Goal: Complete application form

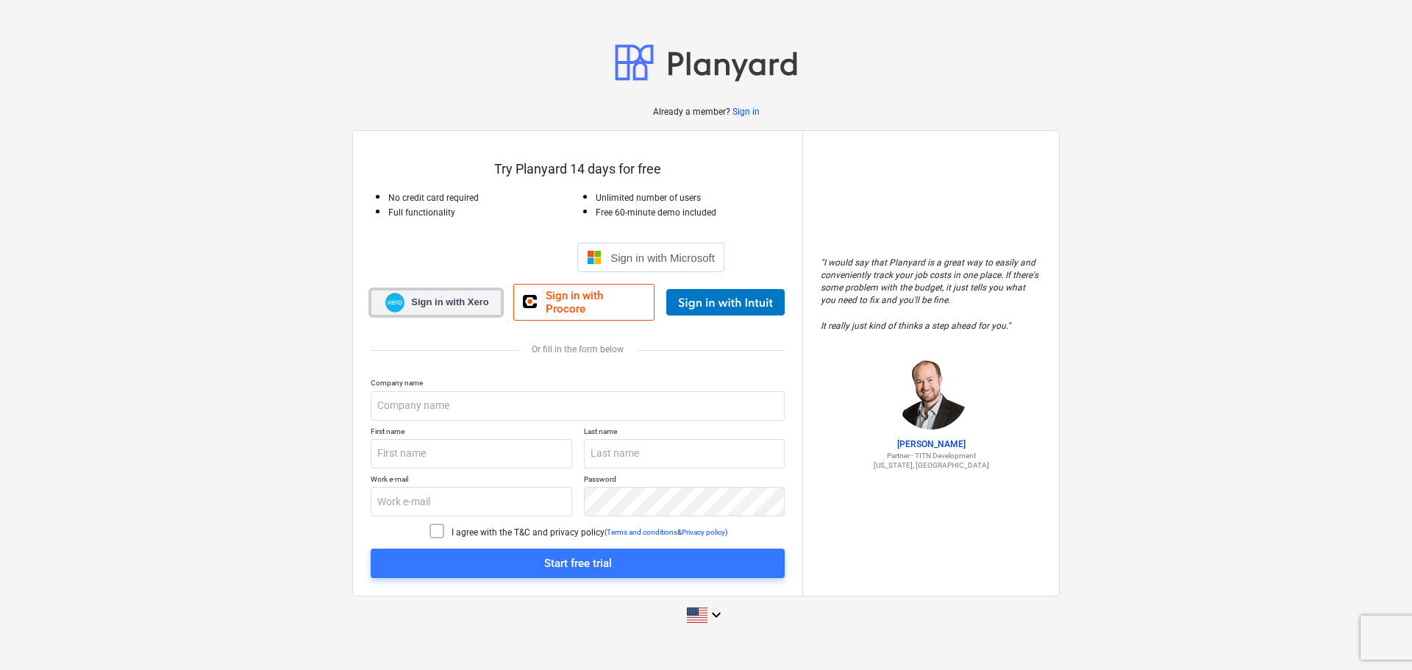
click at [443, 304] on span "Sign in with Xero" at bounding box center [449, 302] width 77 height 13
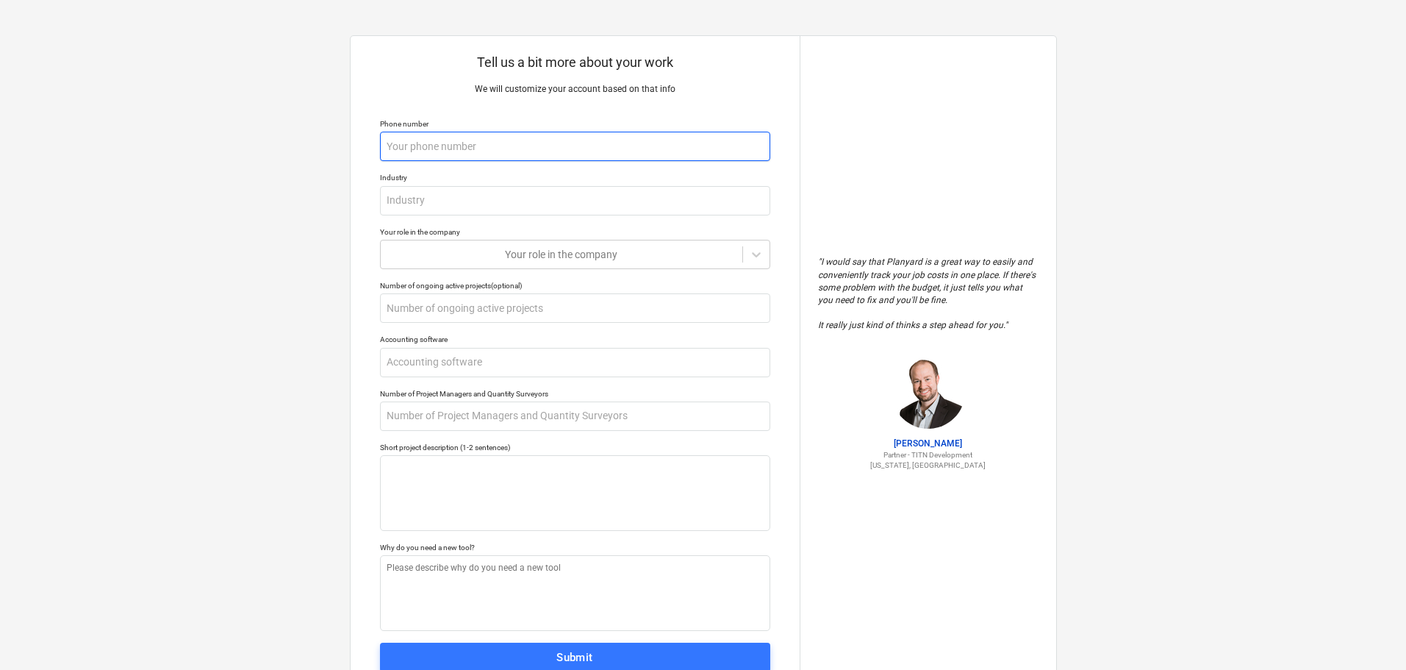
click at [452, 150] on input "text" at bounding box center [575, 146] width 390 height 29
type textarea "x"
type input "0"
type textarea "x"
type input "08"
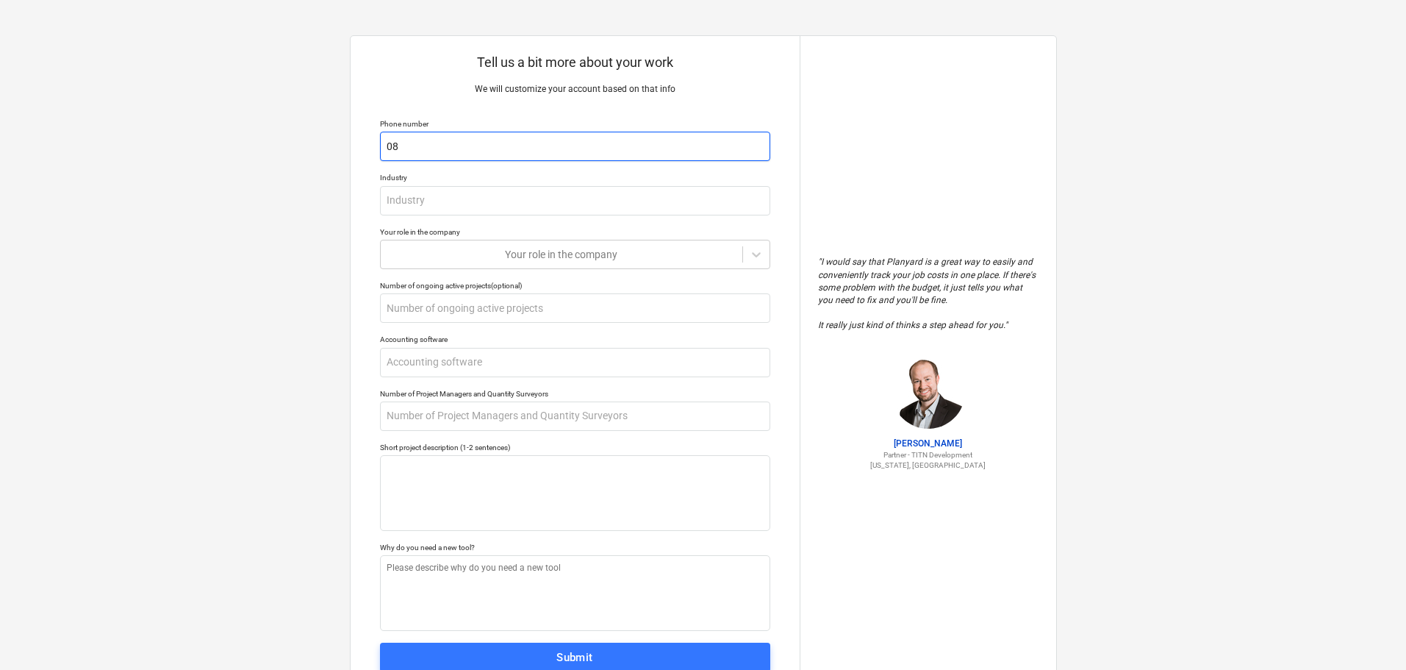
type textarea "x"
type input "083"
type textarea "x"
type input "0833"
type textarea "x"
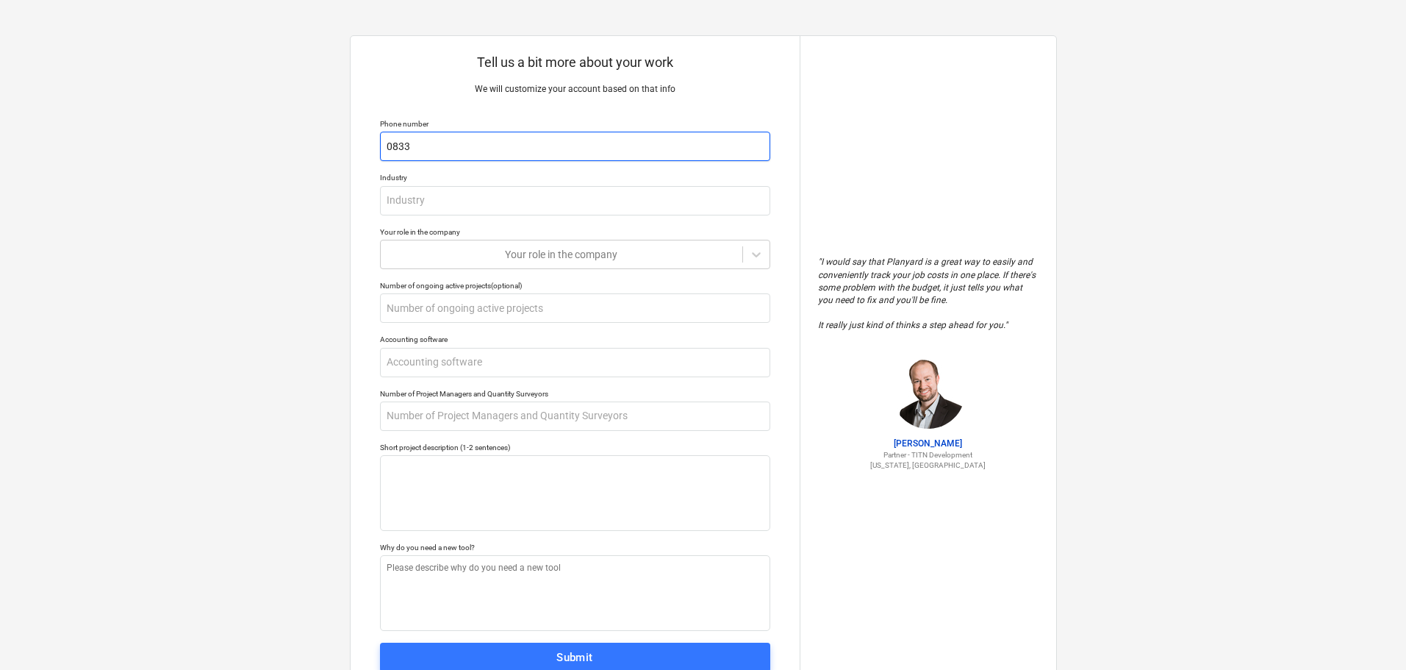
type input "08335"
type textarea "x"
type input "083359"
type textarea "x"
type input "0833592"
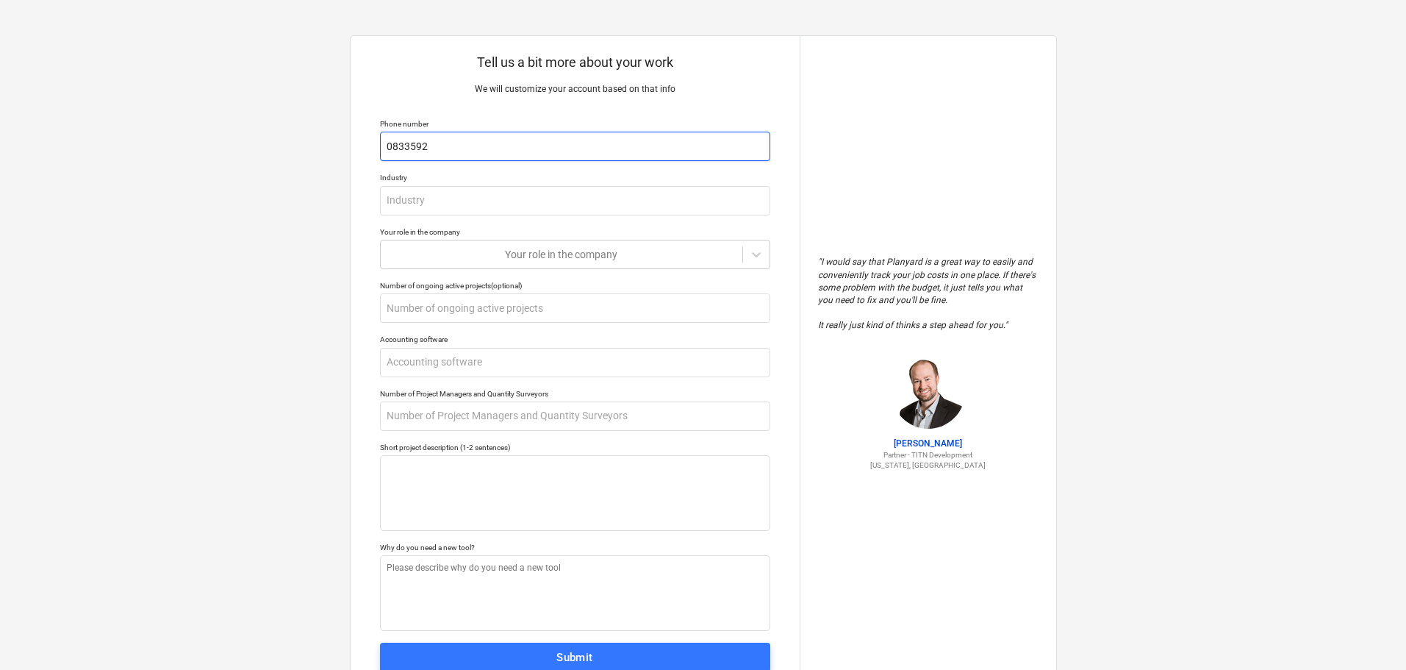
type textarea "x"
type input "08335925"
type textarea "x"
type input "083359253"
type textarea "x"
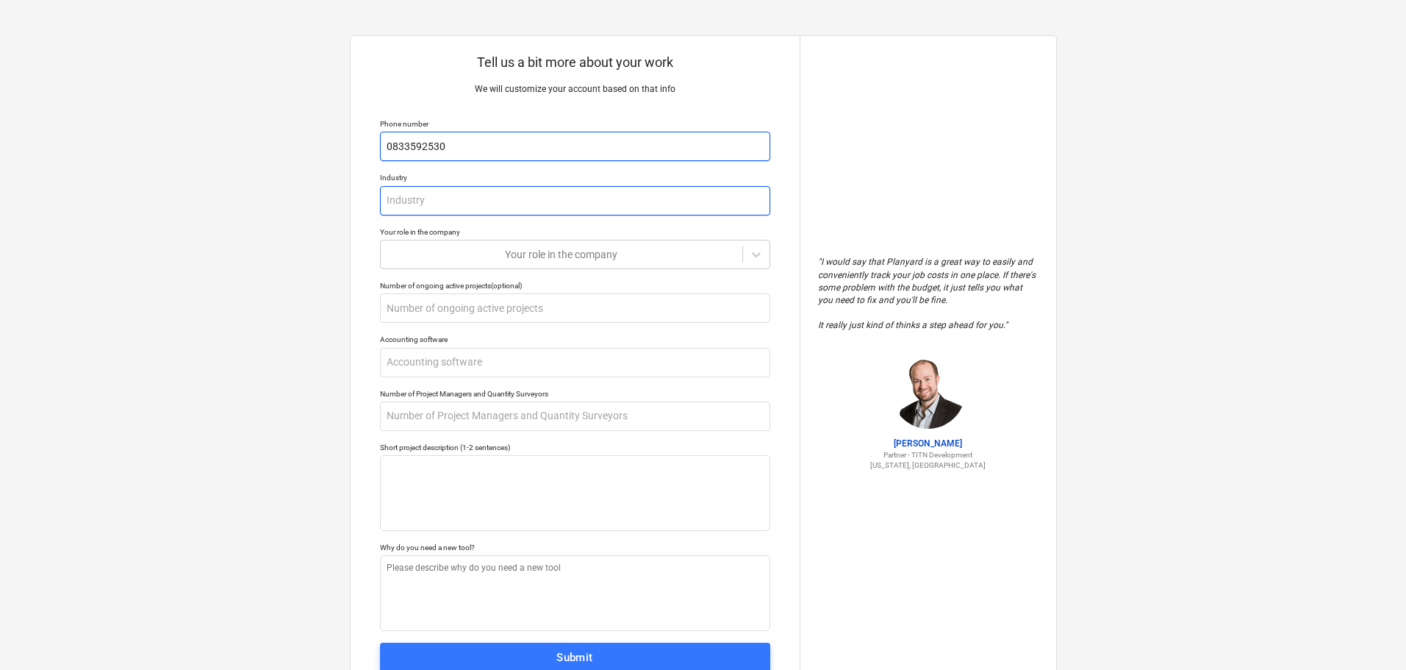
type input "0833592530"
click at [458, 205] on input "text" at bounding box center [575, 200] width 390 height 29
type textarea "x"
type input "P"
type textarea "x"
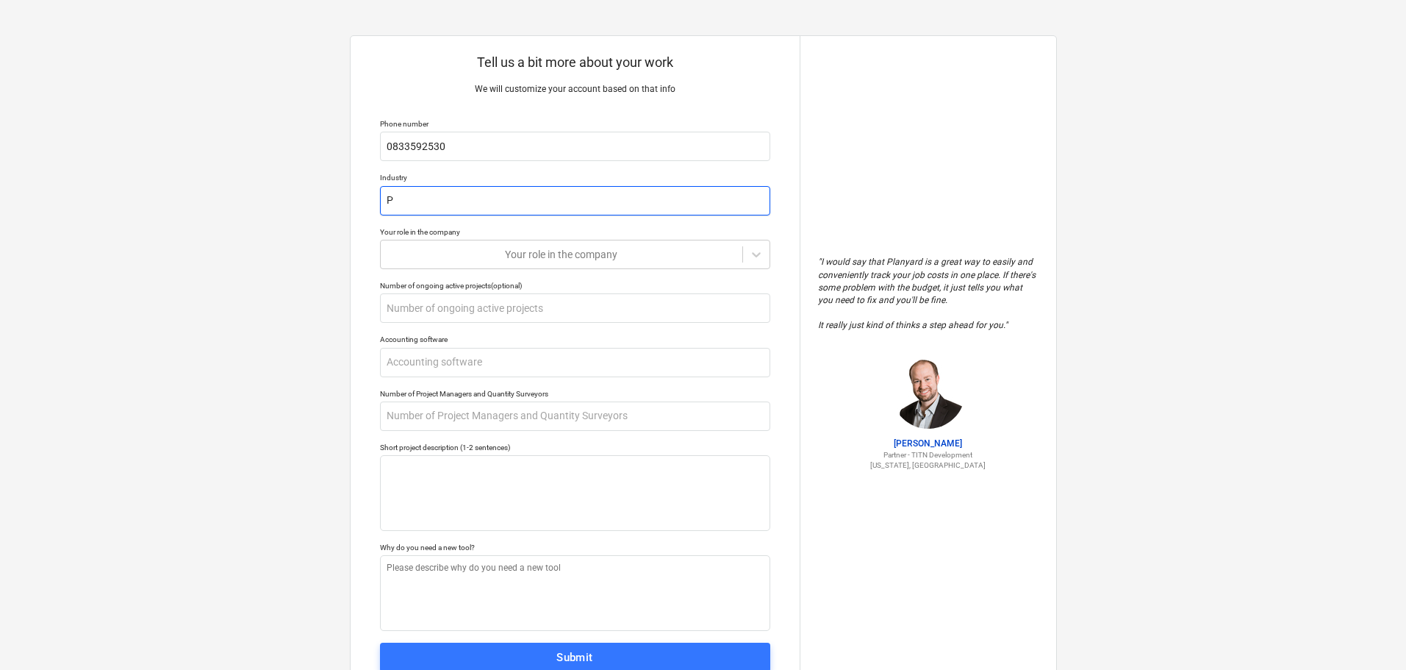
type input "Pa"
type textarea "x"
type input "PaI"
type textarea "x"
type input "PaIN"
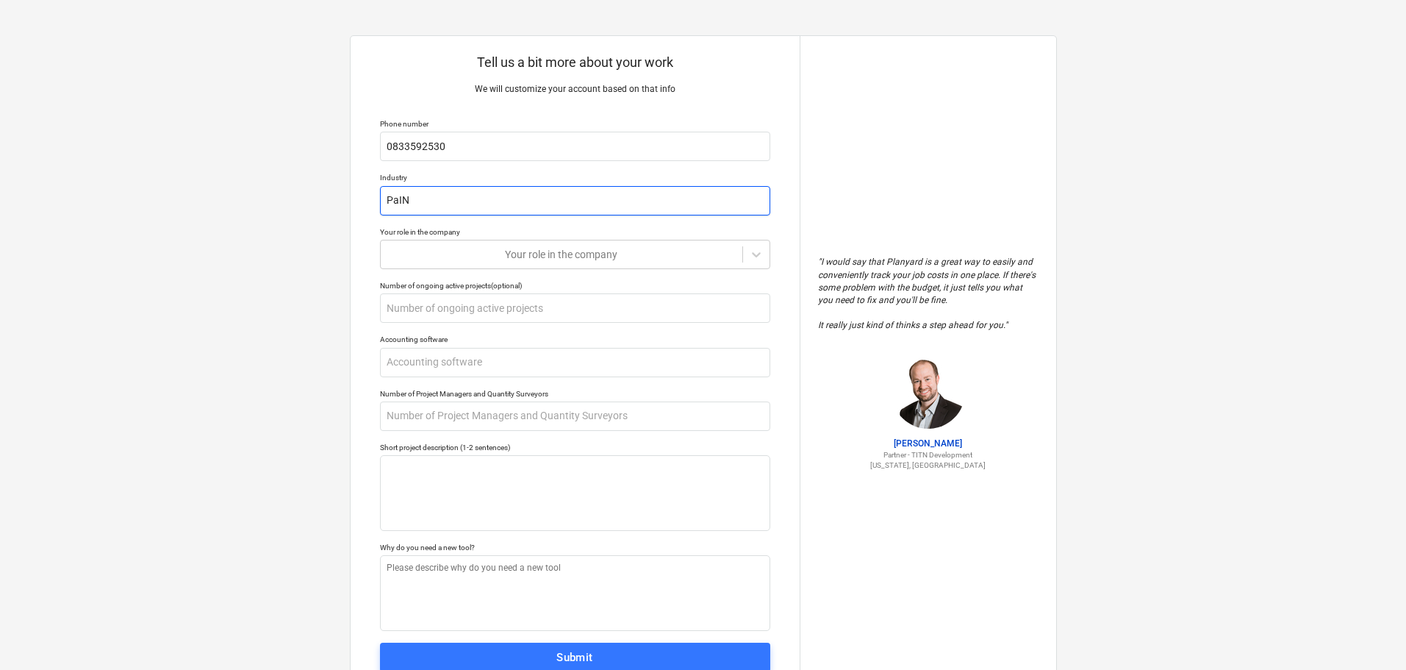
type textarea "x"
type input "PaINT"
type textarea "x"
type input "PaIN"
type textarea "x"
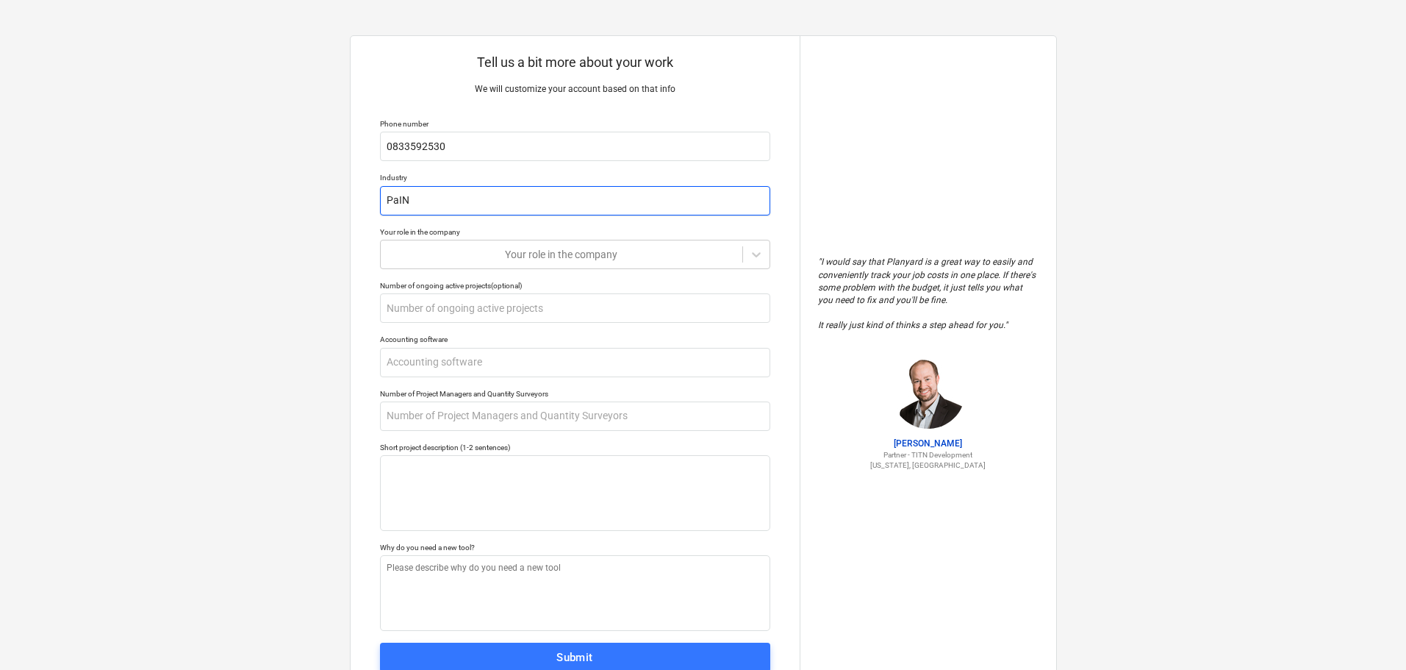
type input "PaI"
type textarea "x"
type input "Pa"
type textarea "x"
type input "Pai"
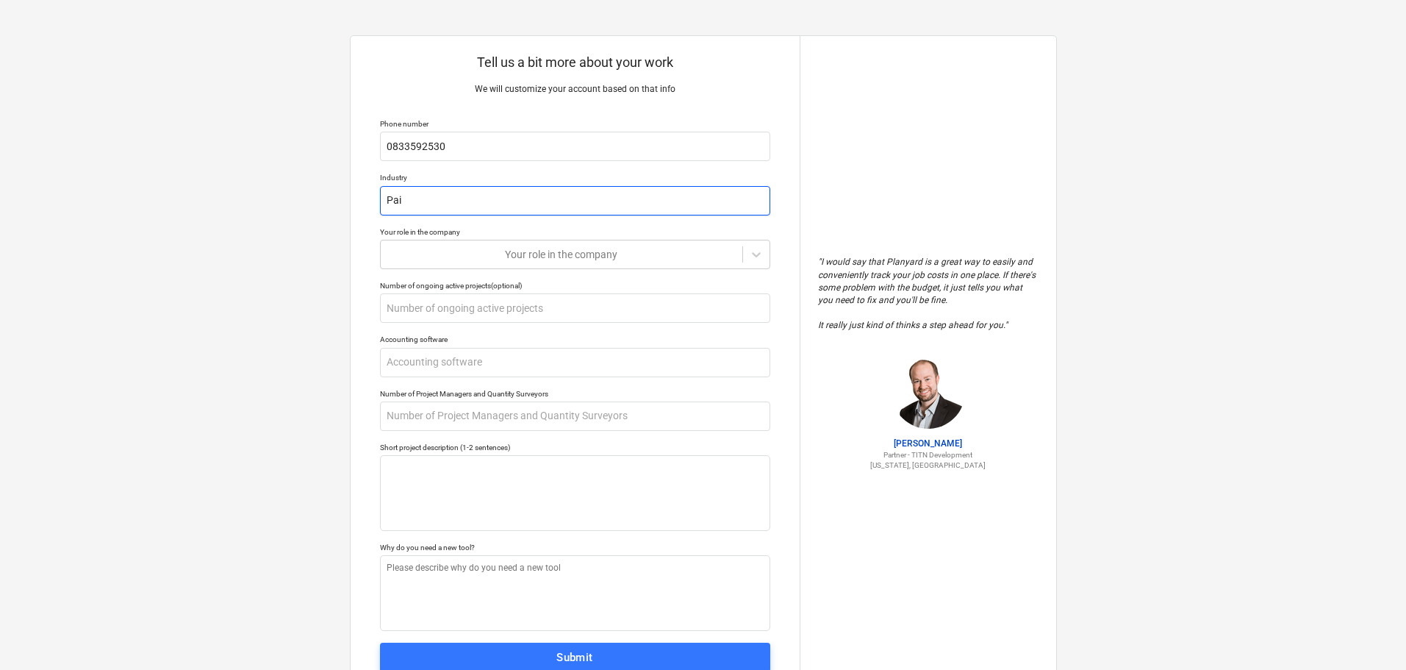
type textarea "x"
type input "Pain"
type textarea "x"
type input "Paint"
type textarea "x"
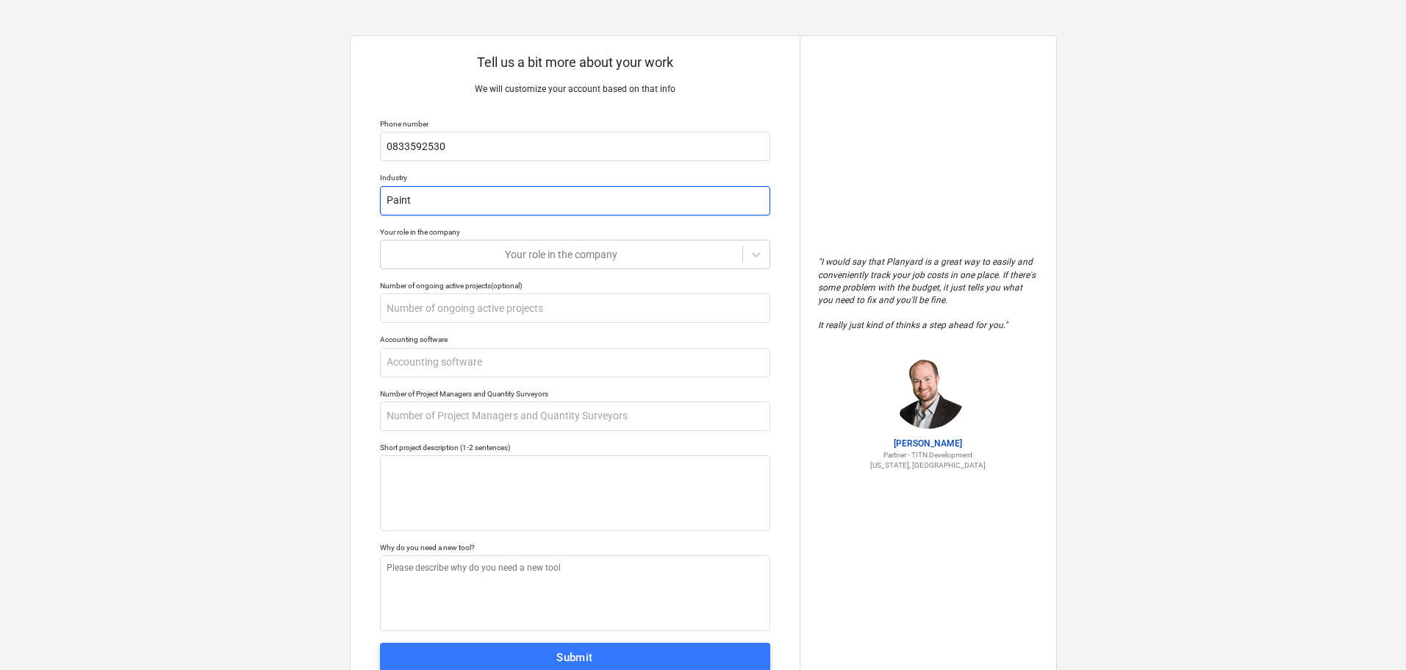
type input "Painti"
type textarea "x"
type input "Paintin"
type textarea "x"
type input "Painting"
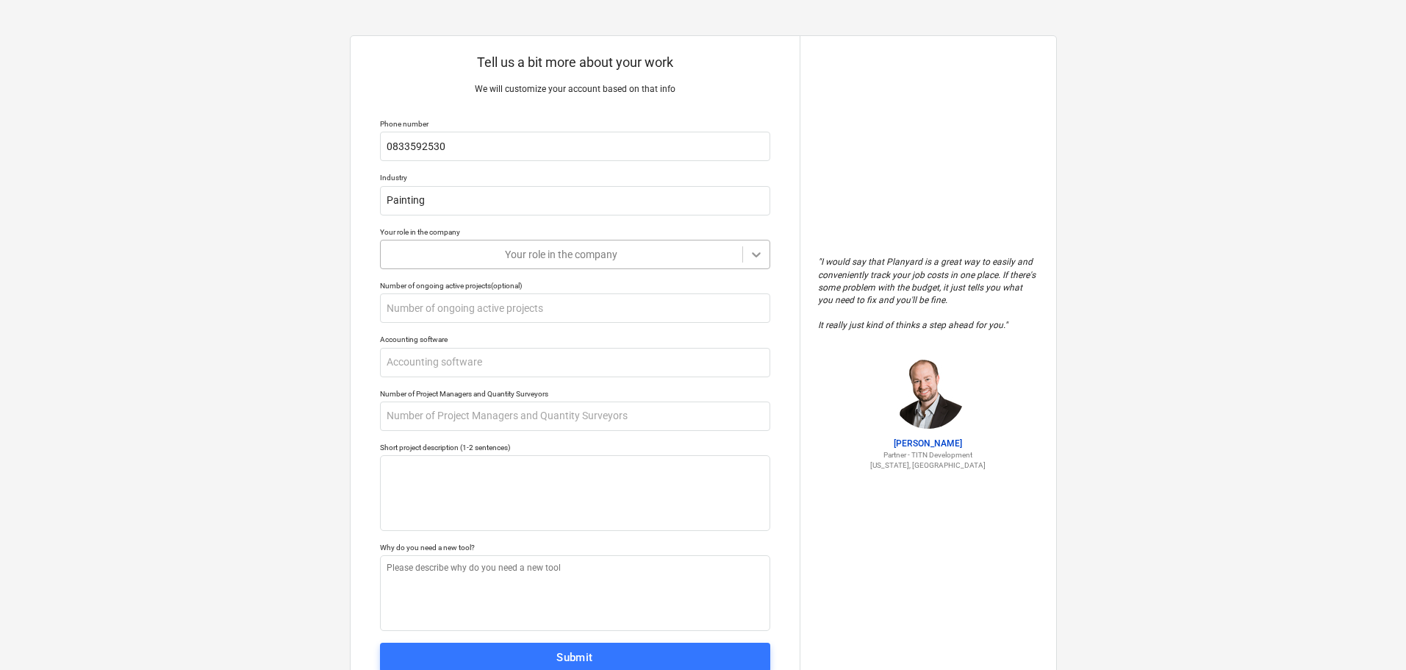
click at [756, 257] on icon at bounding box center [756, 254] width 15 height 15
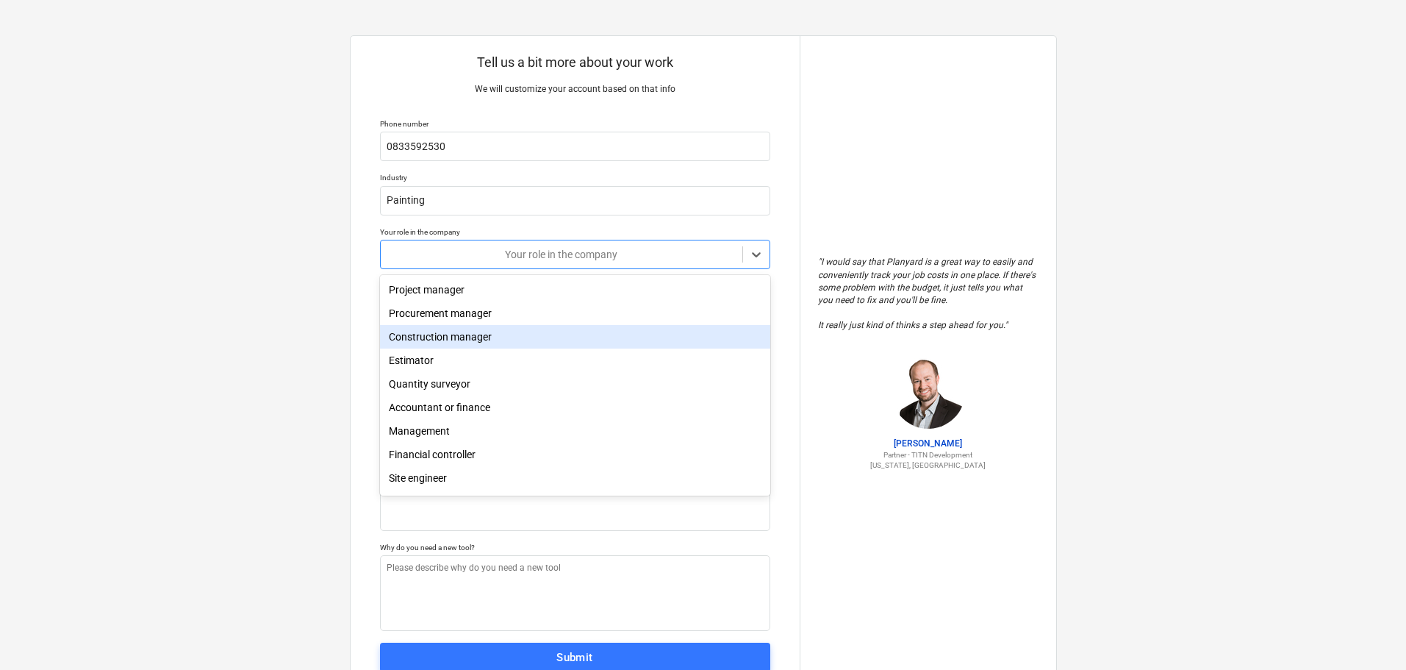
scroll to position [52, 0]
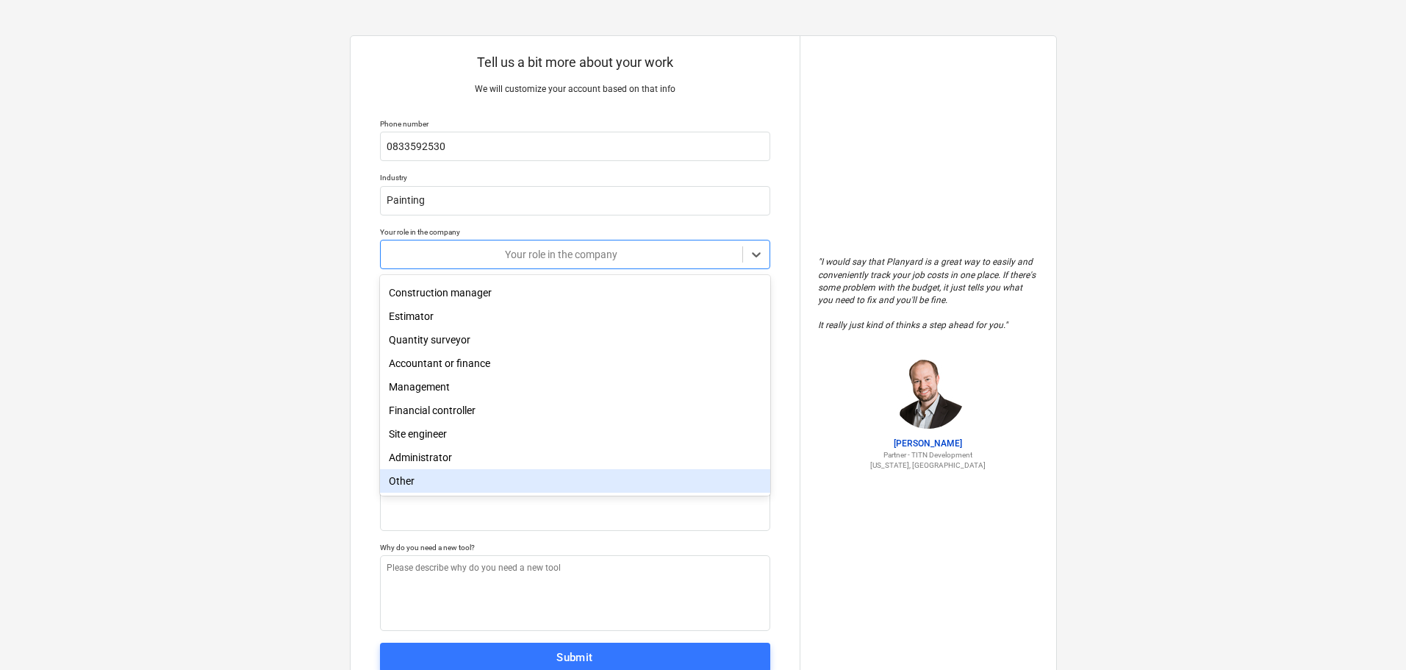
click at [427, 482] on div "Other" at bounding box center [575, 481] width 390 height 24
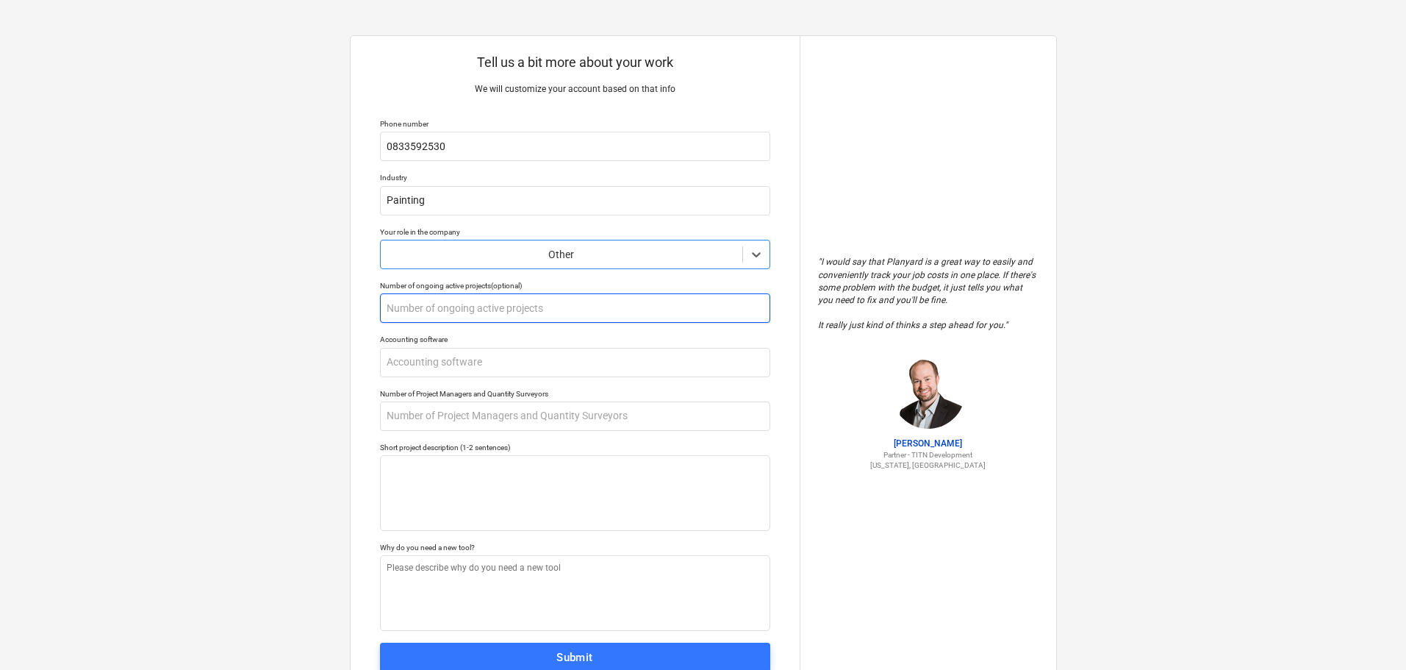
click at [490, 310] on input "text" at bounding box center [575, 307] width 390 height 29
type textarea "x"
type input "2"
type textarea "x"
type input "20"
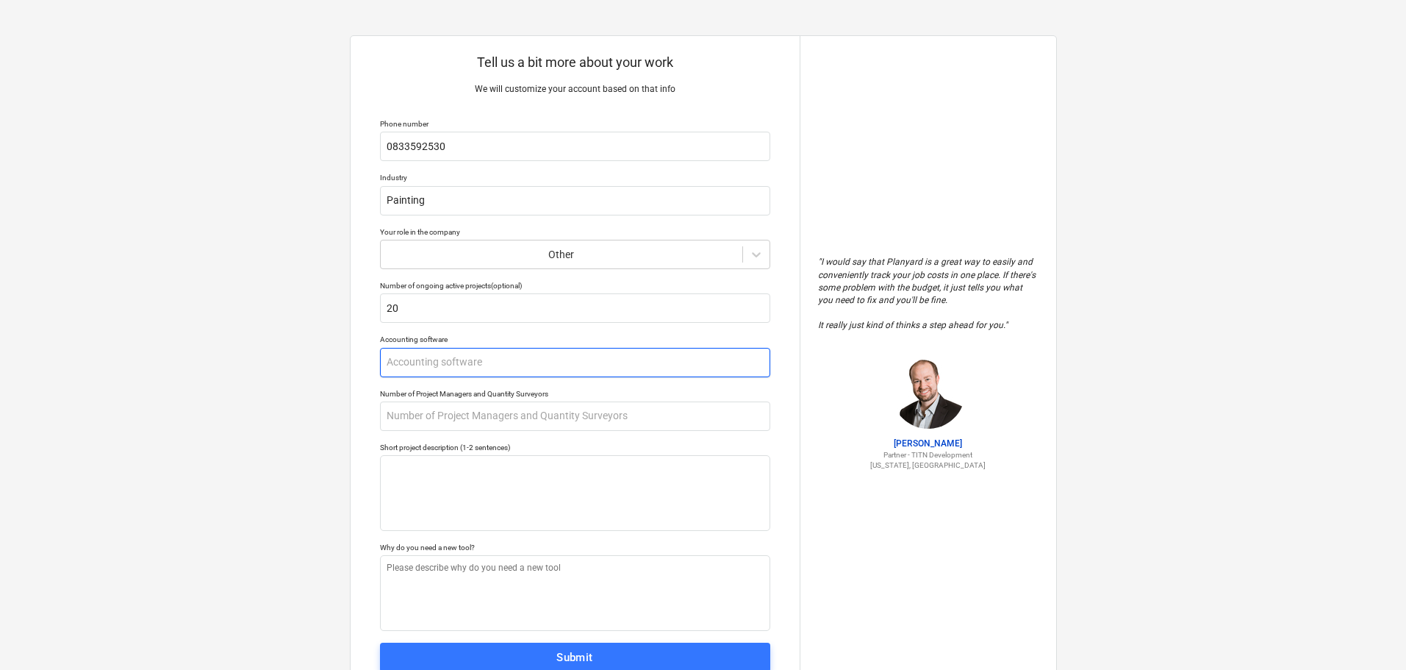
click at [512, 363] on input "text" at bounding box center [575, 362] width 390 height 29
type textarea "x"
type input "z"
type textarea "x"
type input "ze"
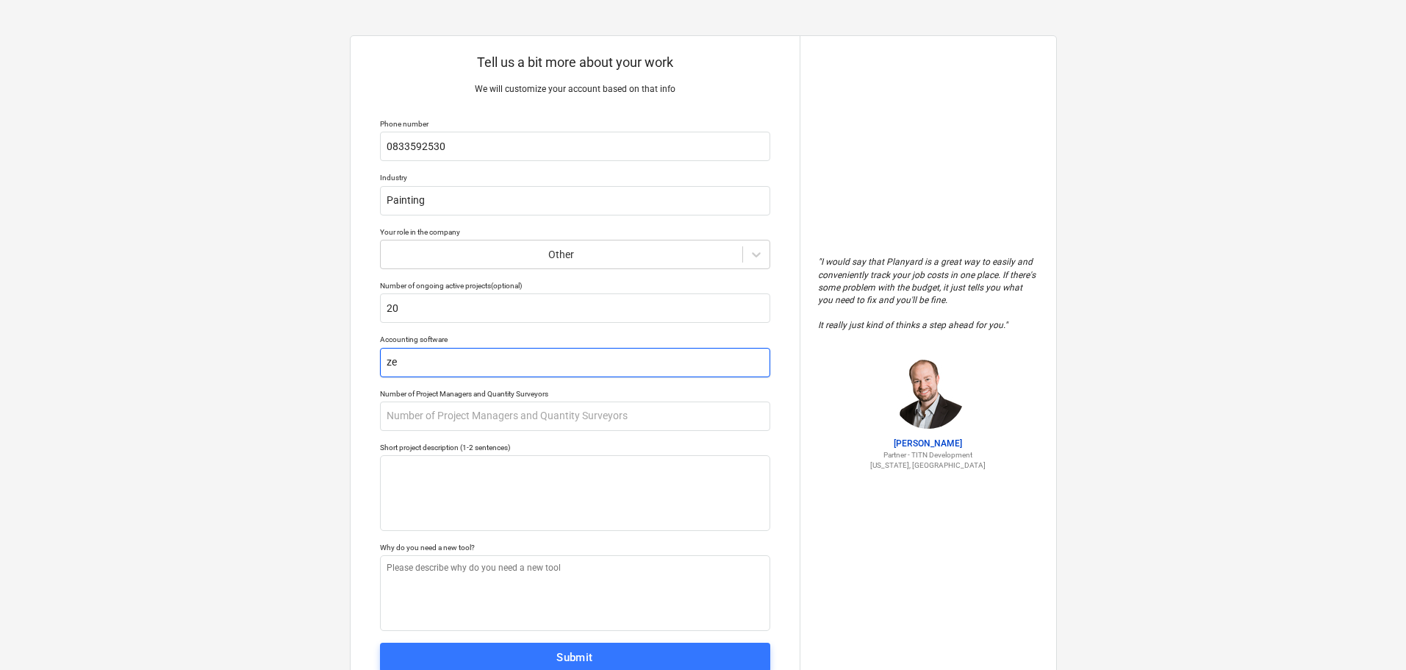
type textarea "x"
type input "zer"
type textarea "x"
type input "zero"
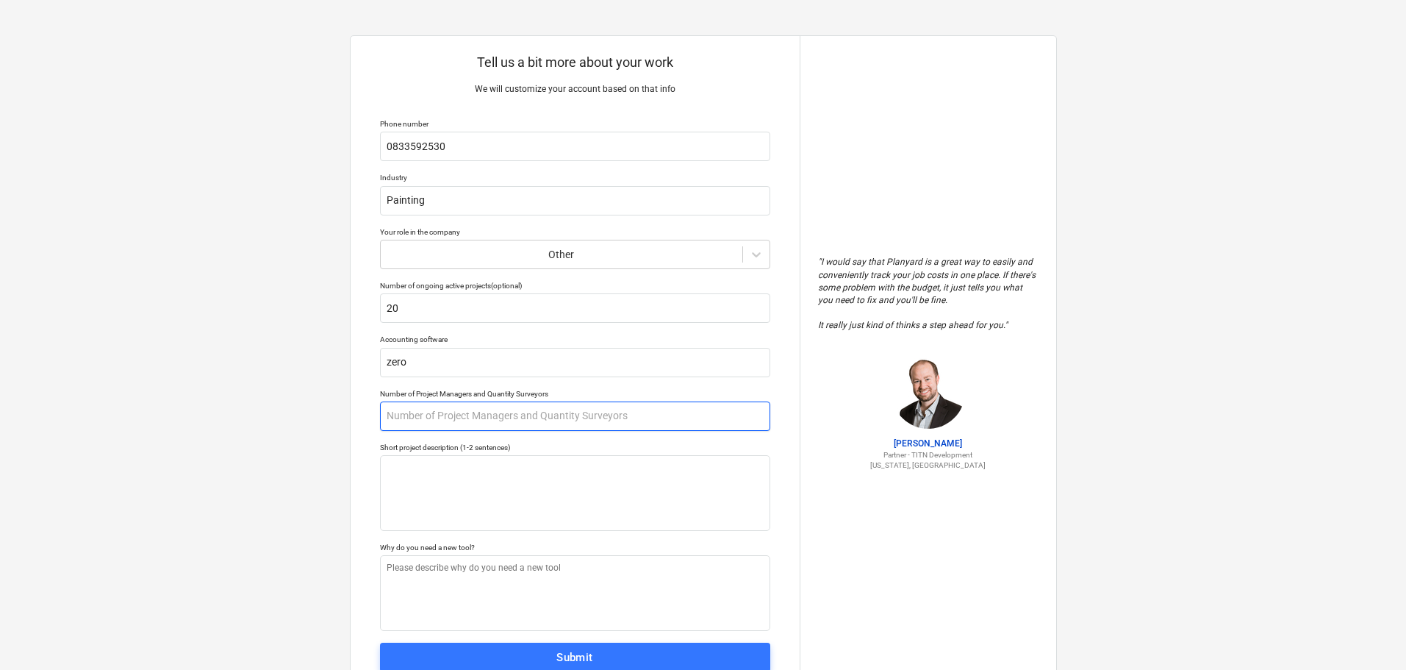
click at [503, 416] on input "text" at bounding box center [575, 415] width 390 height 29
type textarea "x"
type input "1"
type textarea "x"
type input "10"
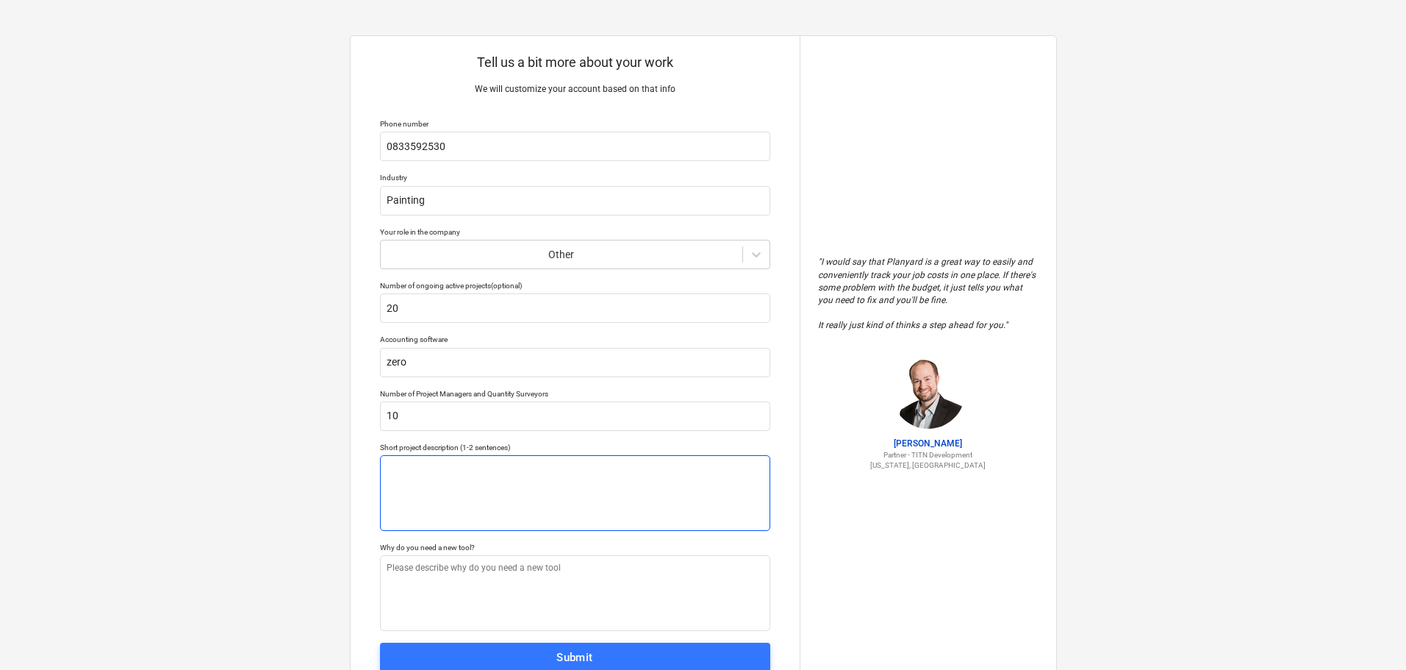
click at [499, 476] on textarea at bounding box center [575, 493] width 390 height 76
type textarea "x"
type textarea "P"
type textarea "x"
type textarea "Pa"
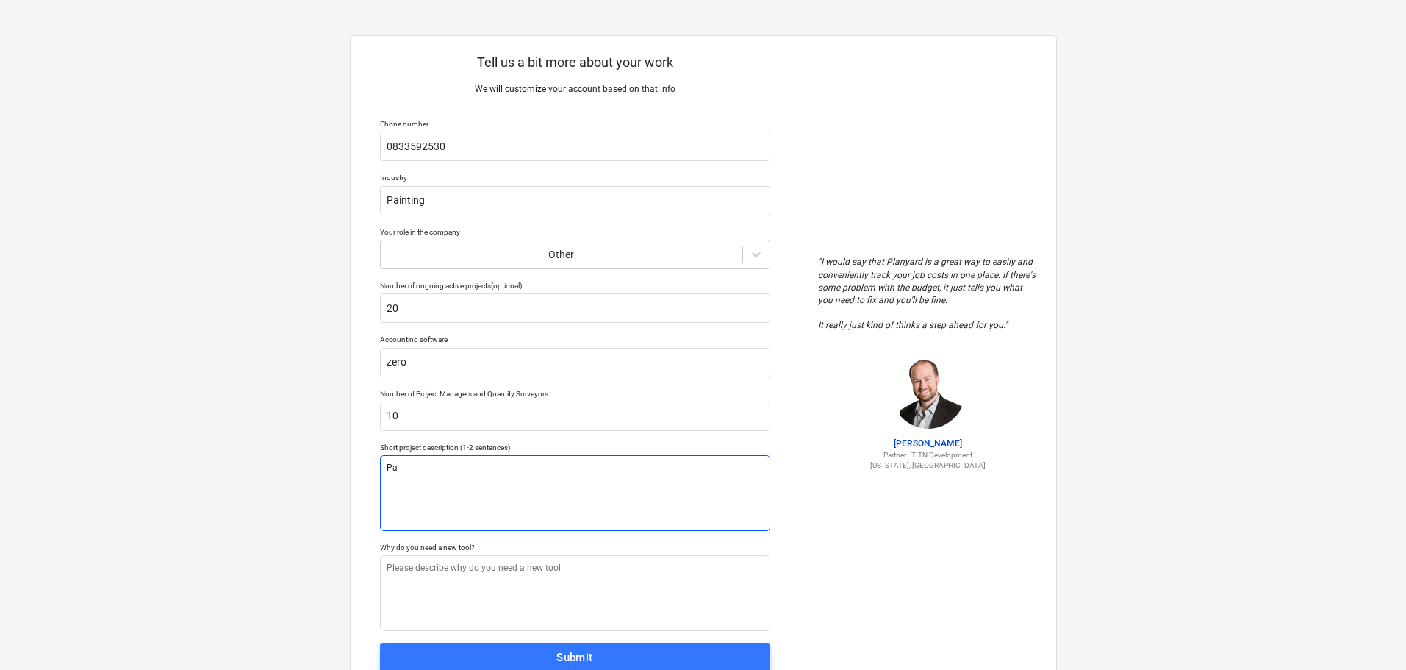
type textarea "x"
type textarea "Pai"
type textarea "x"
type textarea "Pain"
type textarea "x"
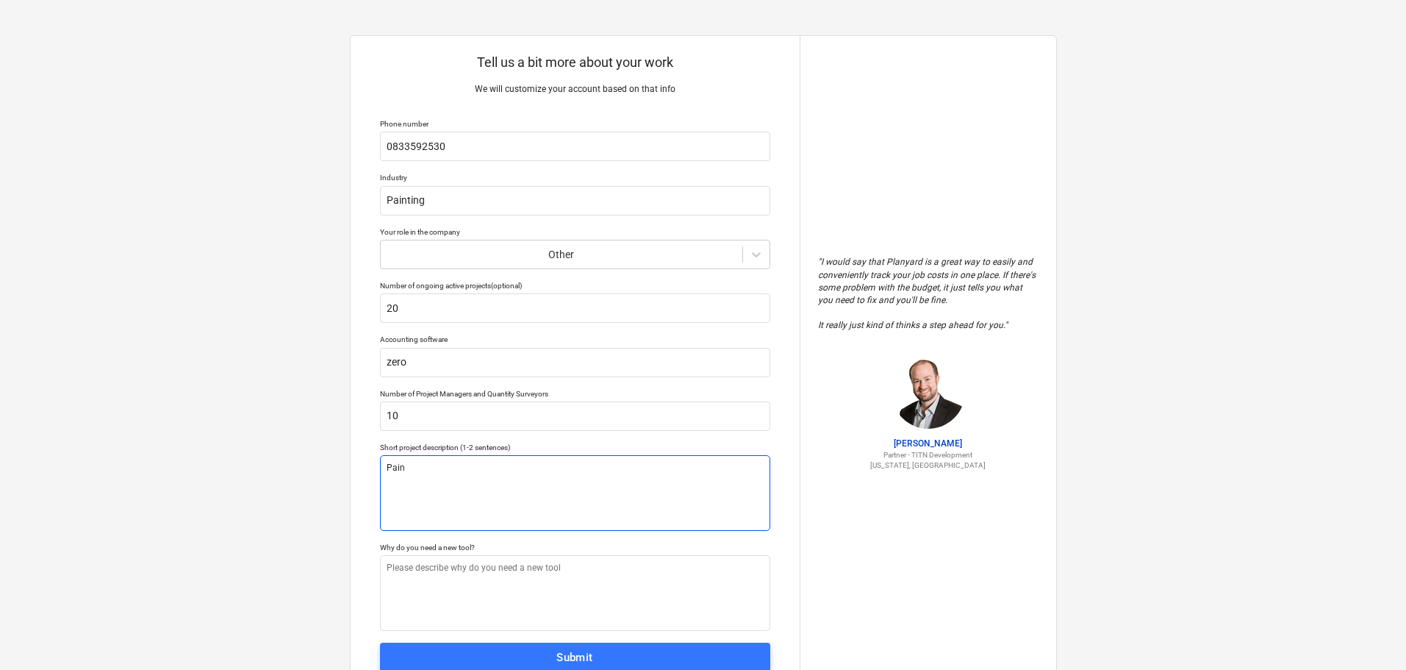
type textarea "Paint"
type textarea "x"
type textarea "Painti"
type textarea "x"
type textarea "Paintin"
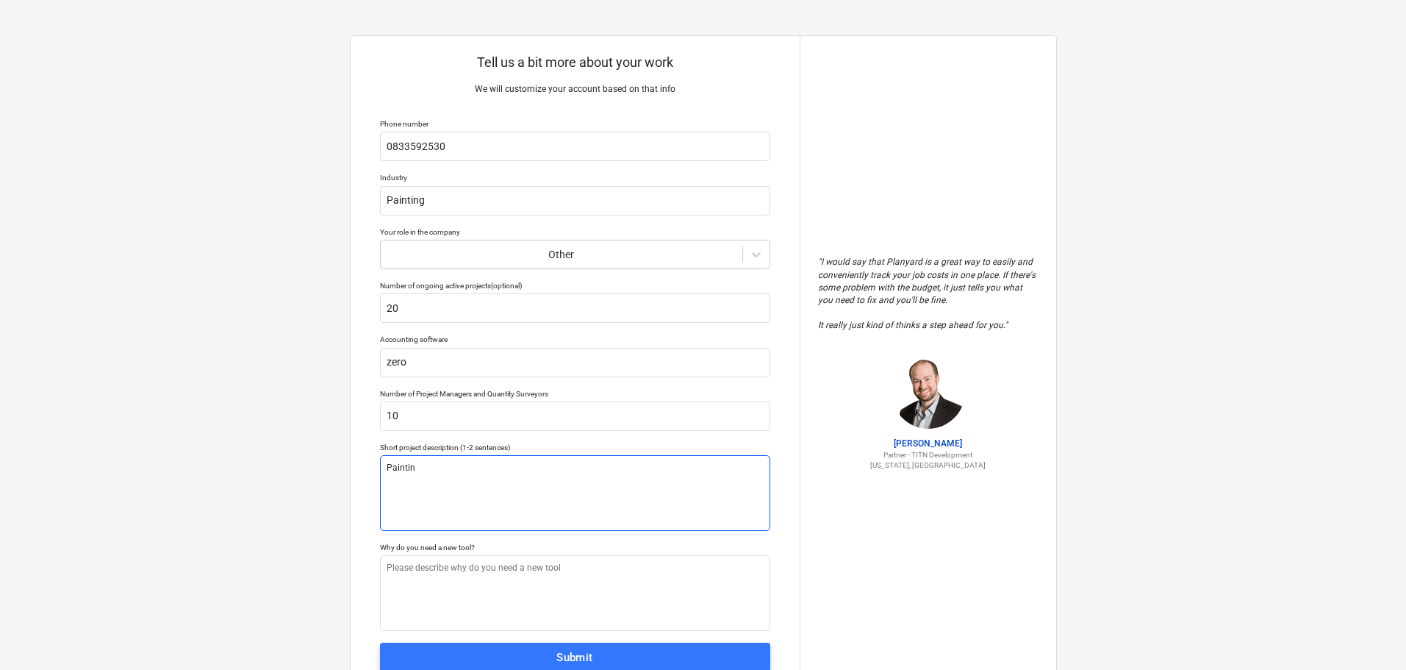
type textarea "x"
type textarea "Painting"
type textarea "x"
type textarea "Painting"
type textarea "x"
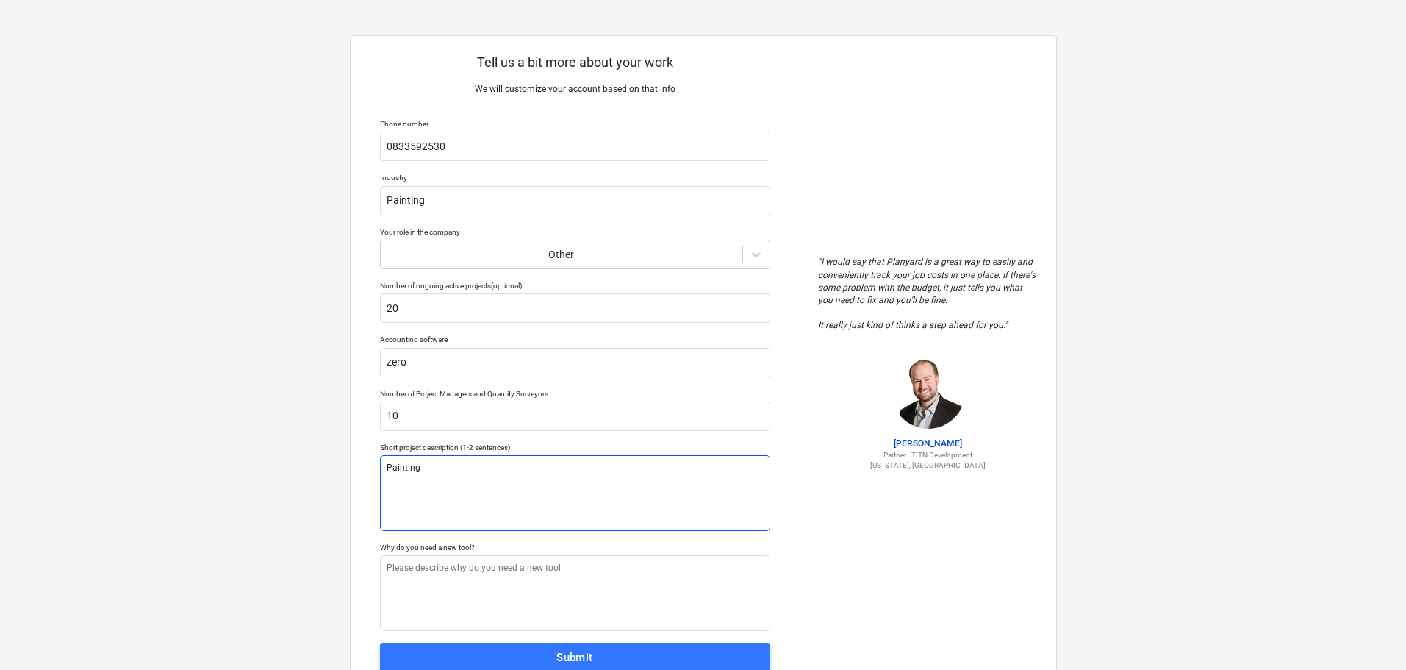
type textarea "Painting J"
type textarea "x"
type textarea "Painting Jo"
type textarea "x"
type textarea "Painting Job"
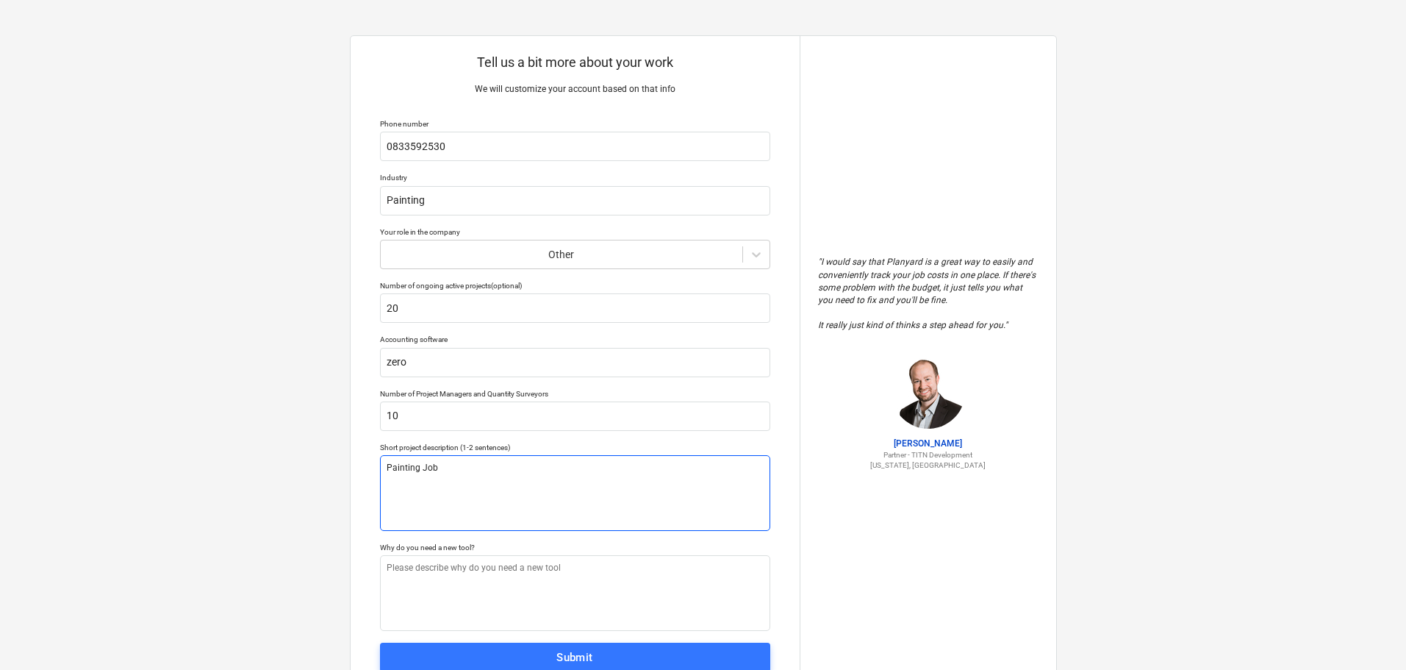
type textarea "x"
type textarea "Painting Jobs"
type textarea "x"
type textarea "Painting Jobs"
type textarea "x"
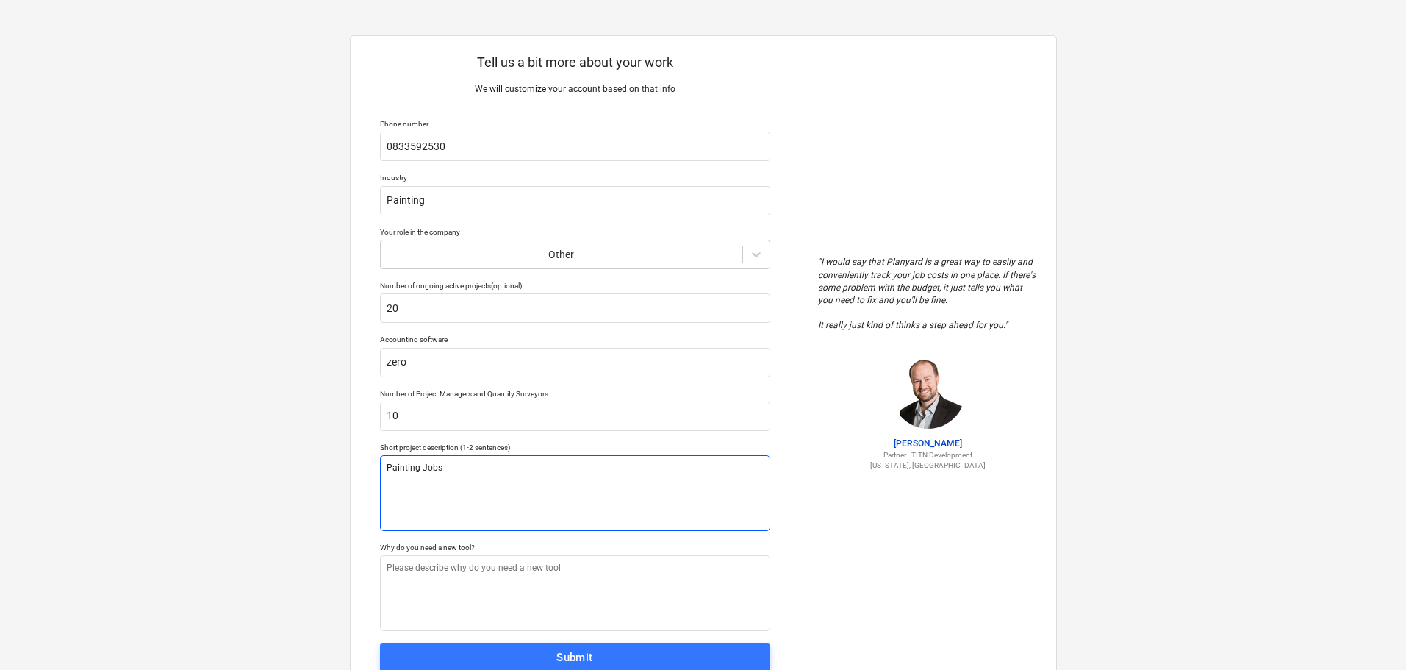
type textarea "Painting Jobs ,"
type textarea "x"
type textarea "Painting Jobs ,t"
type textarea "x"
type textarea "Painting Jobs ,tr"
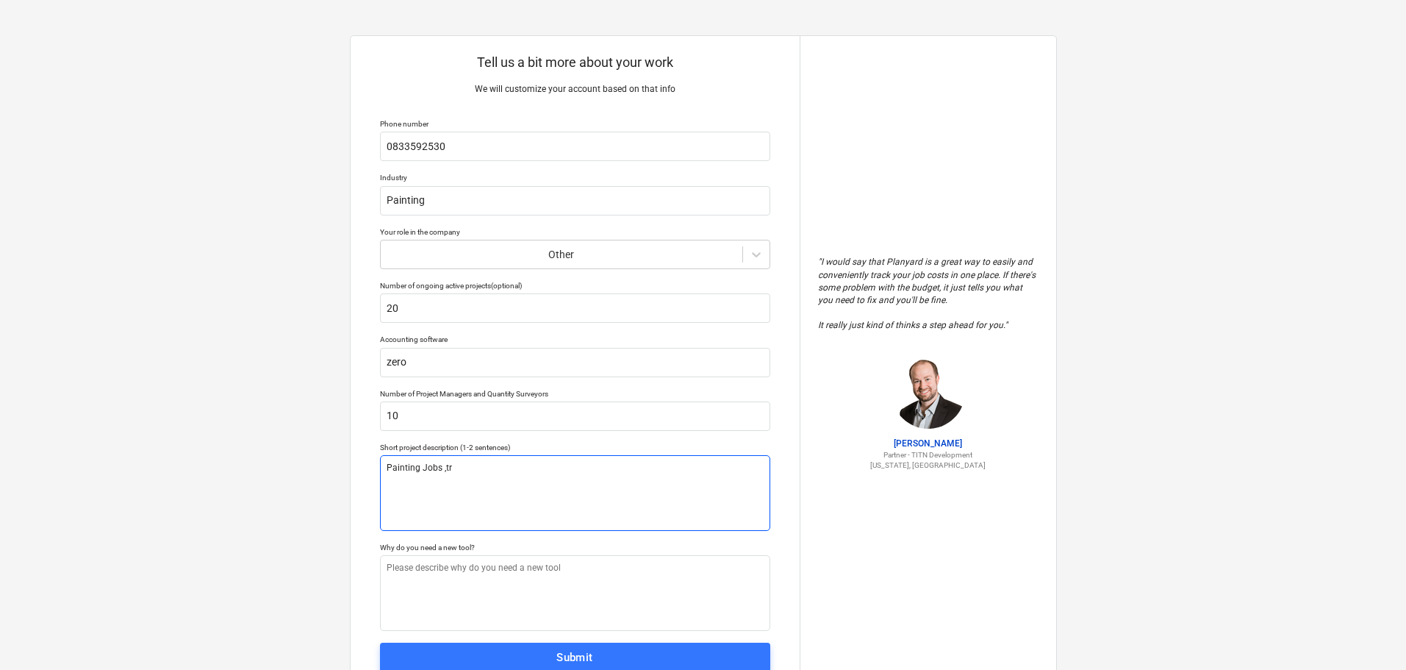
type textarea "x"
type textarea "Painting Jobs ,tra"
type textarea "x"
type textarea "Painting Jobs ,trac"
type textarea "x"
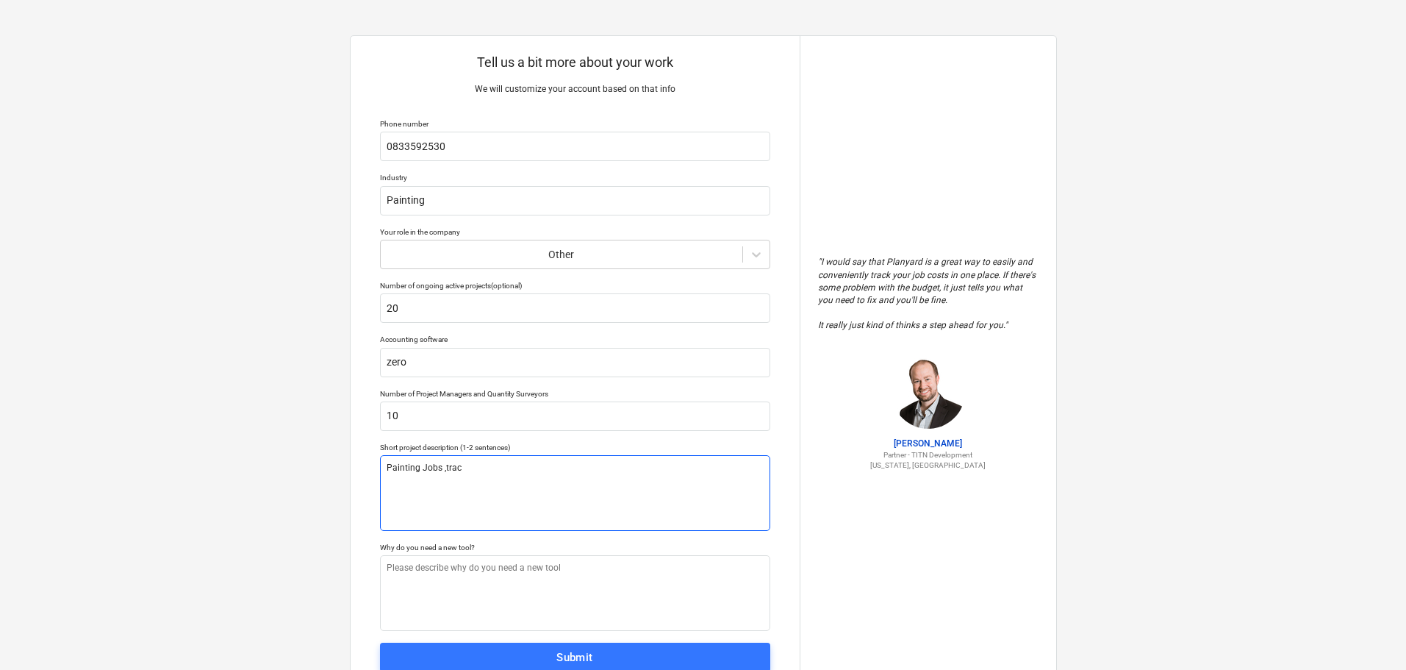
type textarea "Painting Jobs ,track"
type textarea "x"
type textarea "Painting Jobs ,track"
type textarea "x"
type textarea "Painting Jobs ,track e"
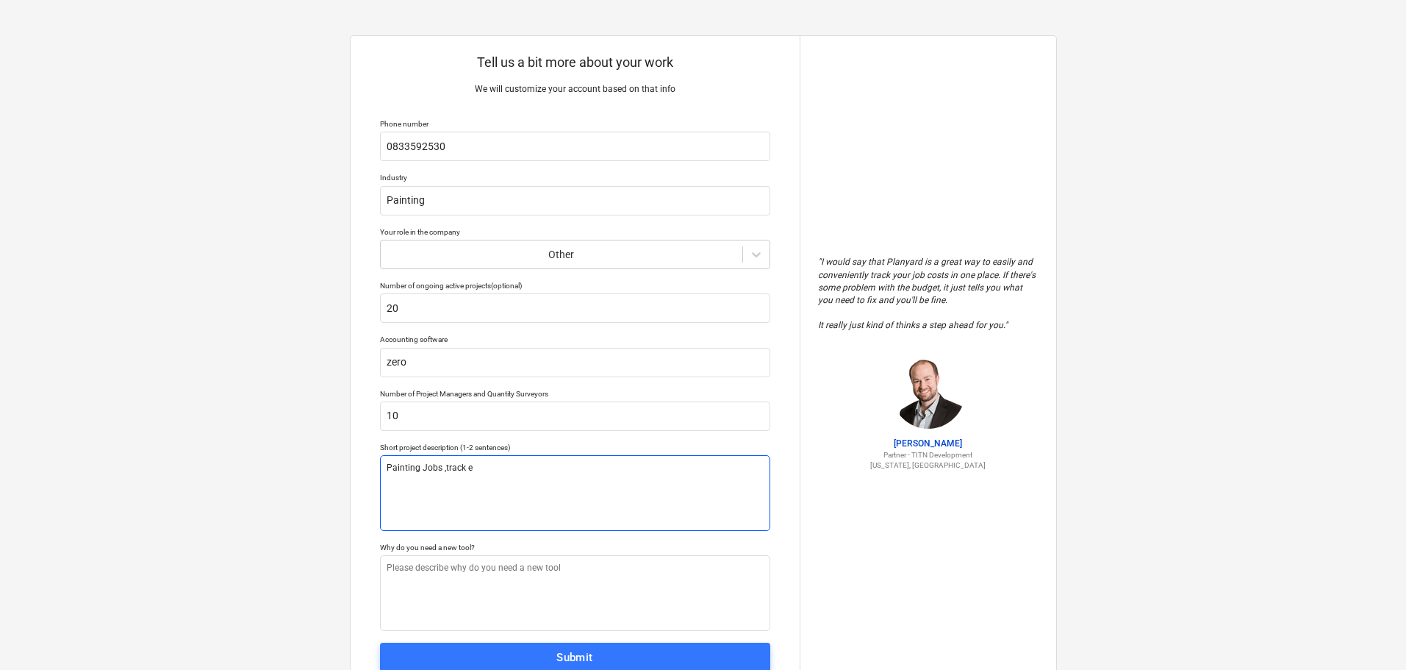
type textarea "x"
type textarea "Painting Jobs ,track ex"
type textarea "x"
type textarea "Painting Jobs ,track exp"
type textarea "x"
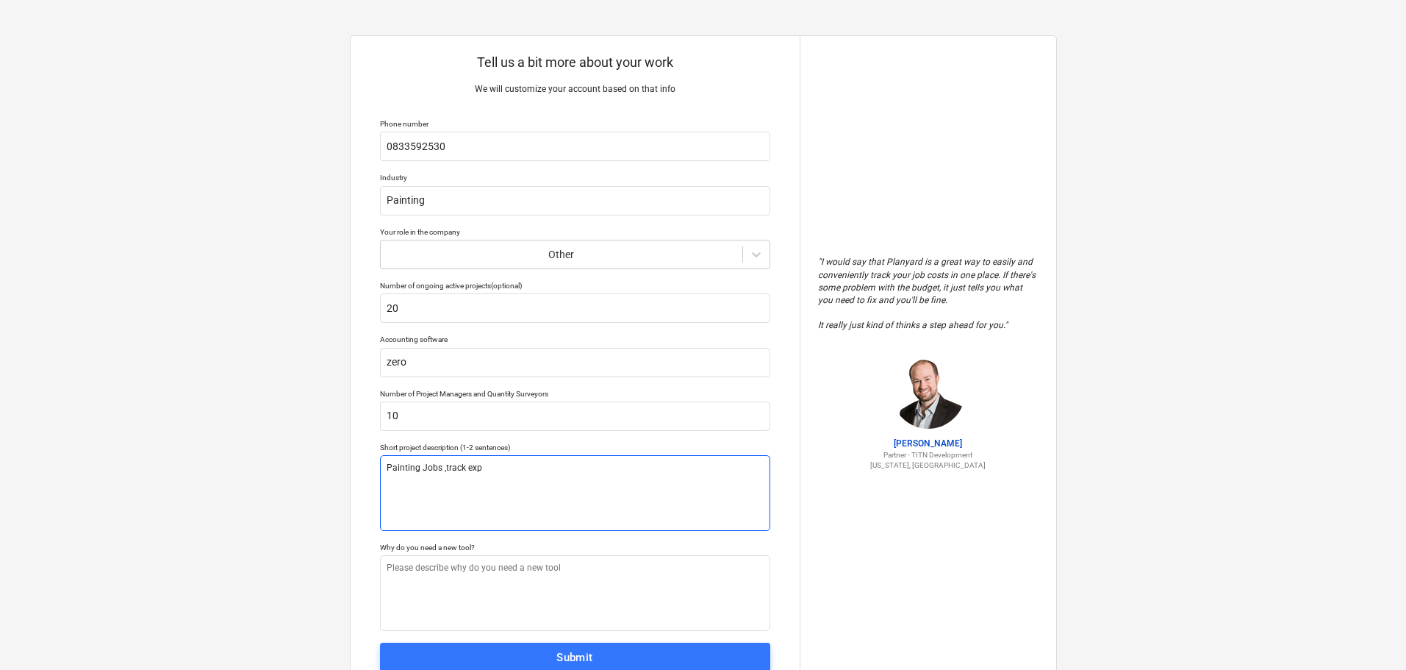
type textarea "Painting Jobs ,track expe"
type textarea "x"
type textarea "Painting Jobs ,track expen"
type textarea "x"
type textarea "Painting Jobs ,track expens"
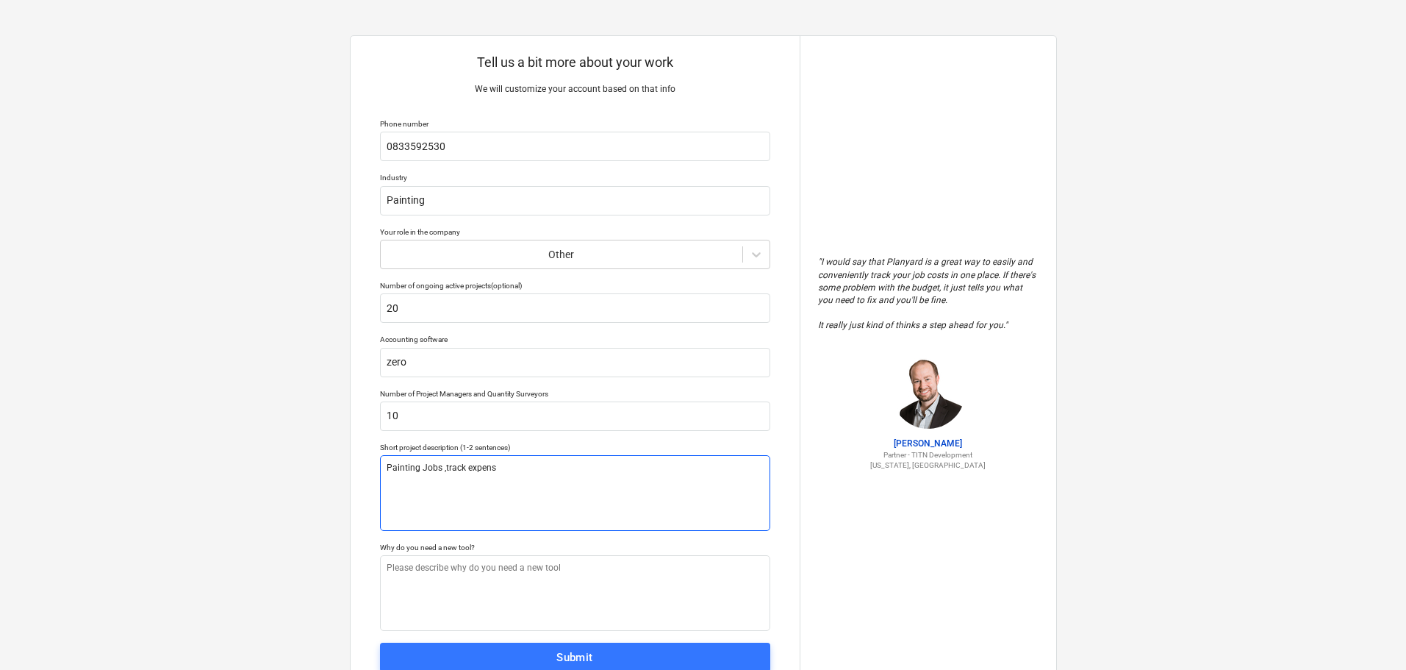
type textarea "x"
type textarea "Painting Jobs ,track expense"
type textarea "x"
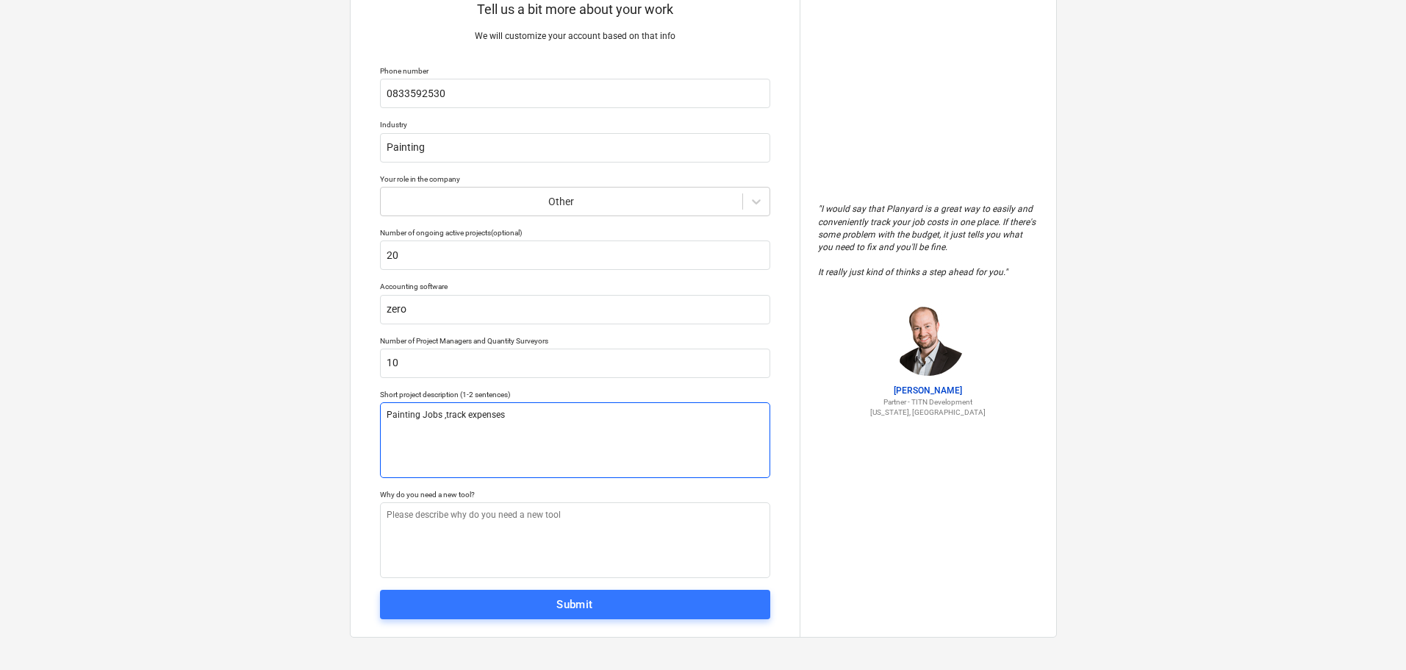
scroll to position [56, 0]
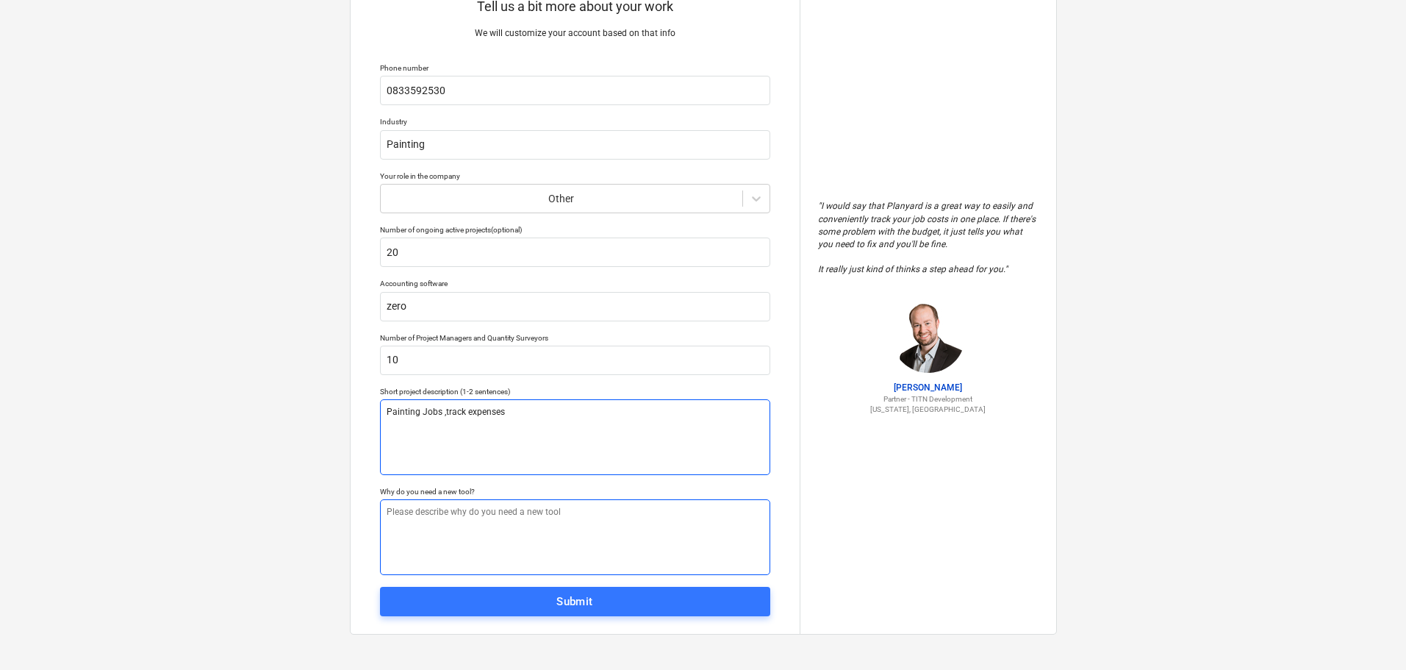
type textarea "Painting Jobs ,track expenses"
click at [488, 516] on textarea at bounding box center [575, 537] width 390 height 76
type textarea "x"
type textarea "t"
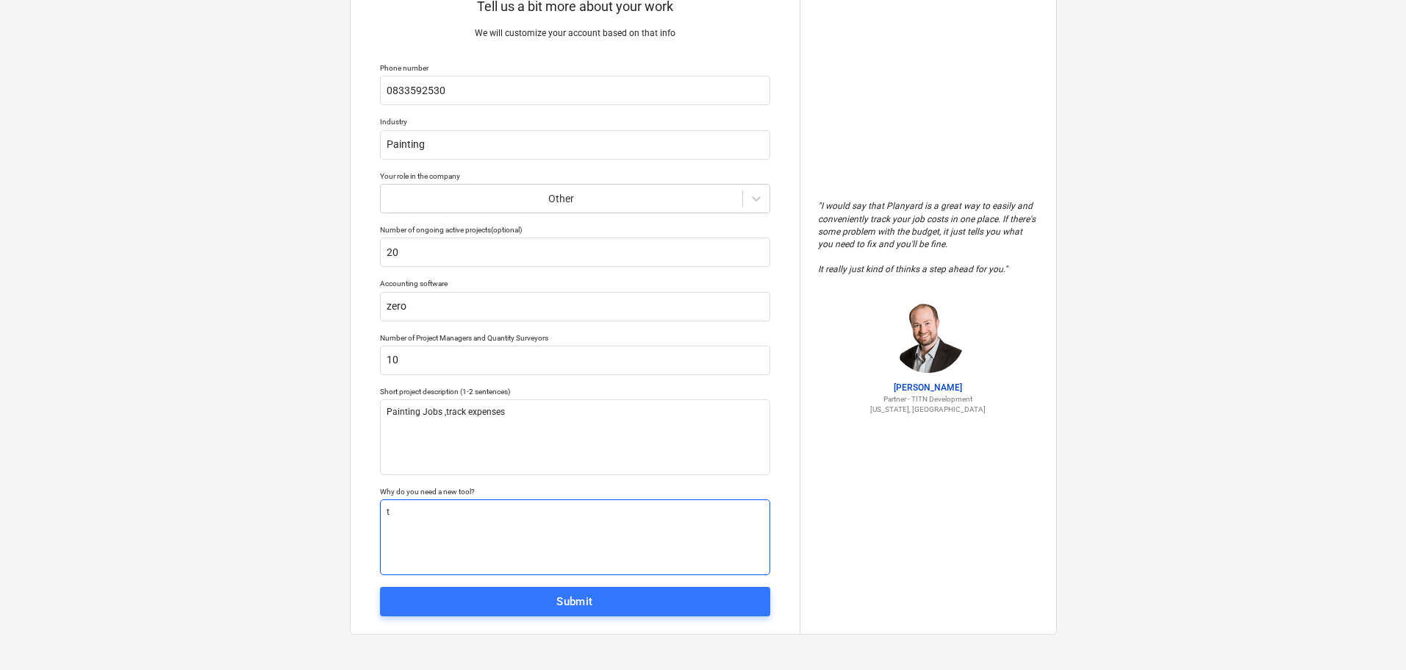
type textarea "x"
type textarea "tr"
type textarea "x"
type textarea "tra"
type textarea "x"
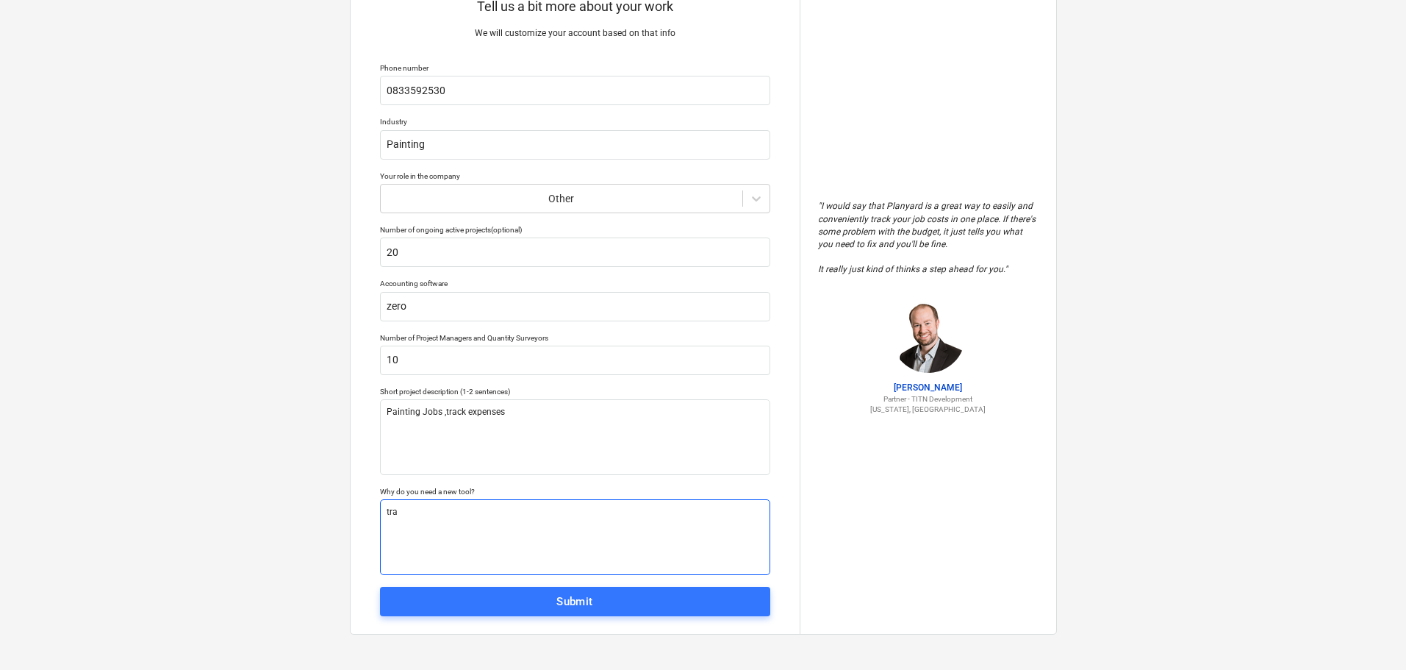
type textarea "trac"
type textarea "x"
type textarea "track"
type textarea "x"
type textarea "track"
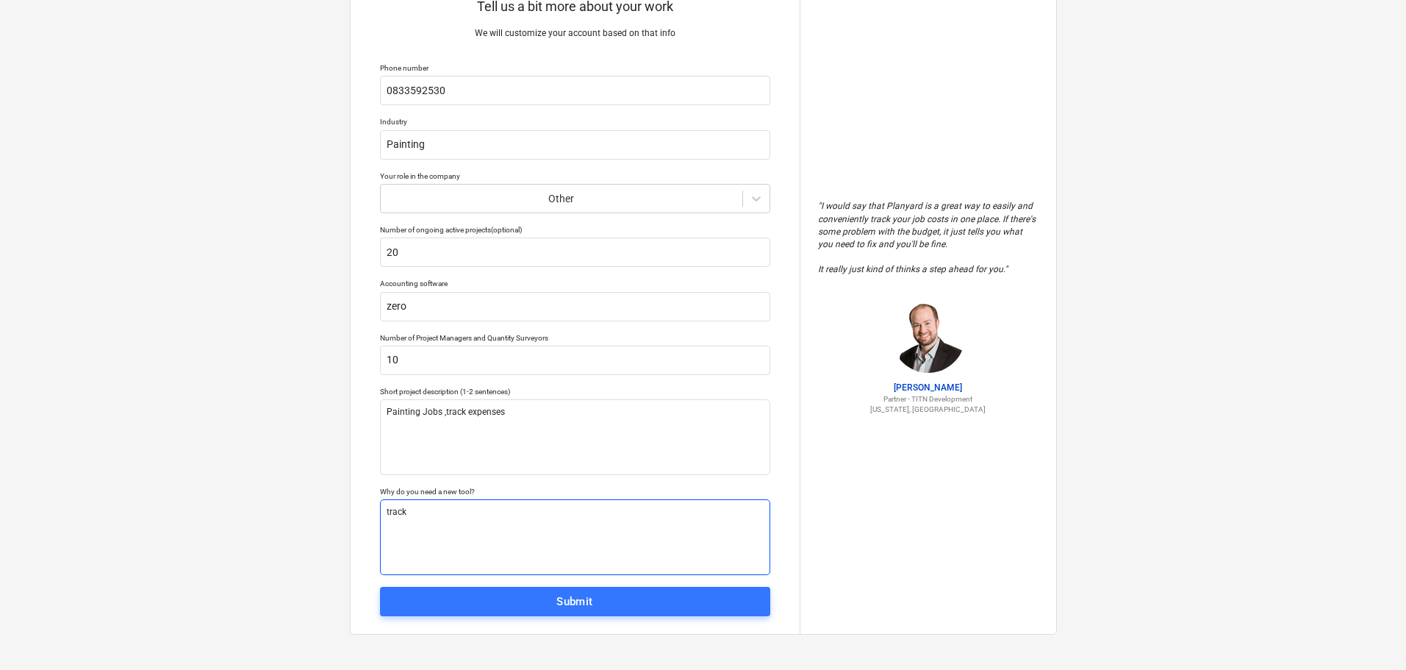
type textarea "x"
type textarea "track e"
type textarea "x"
type textarea "track ex"
type textarea "x"
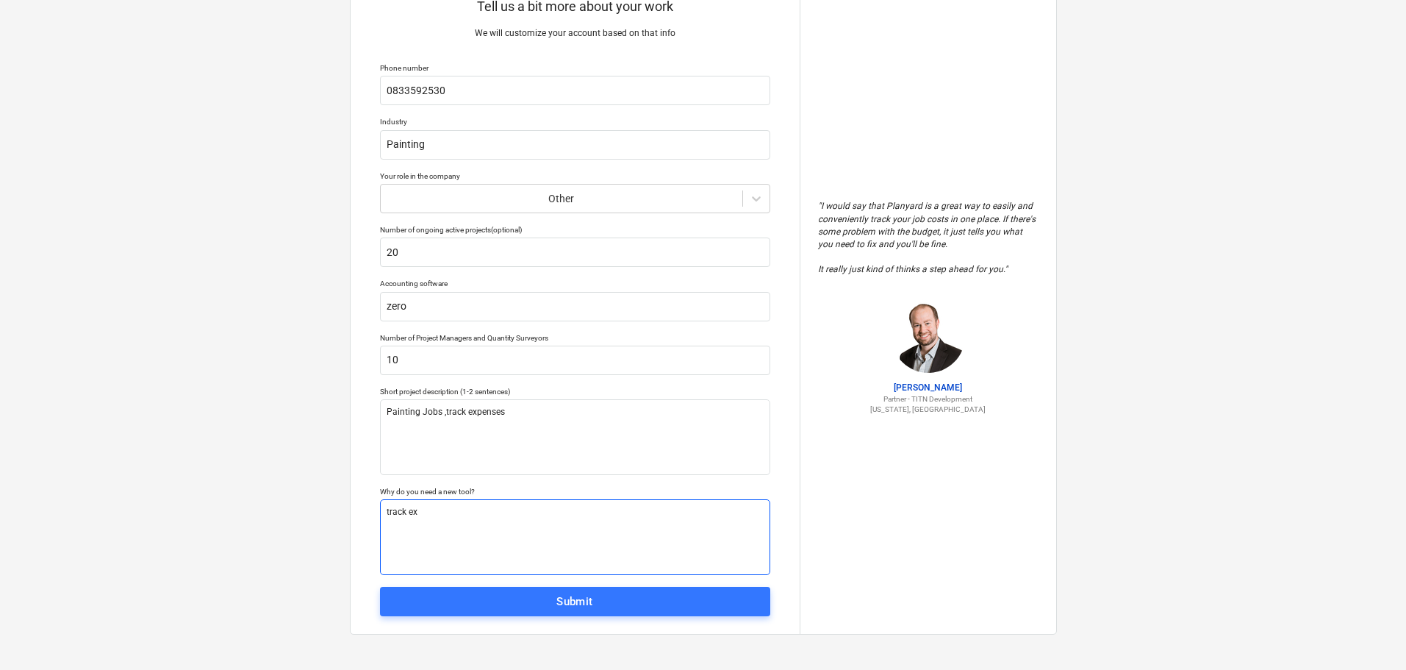
type textarea "track exp"
type textarea "x"
type textarea "track expe"
type textarea "x"
type textarea "track expen"
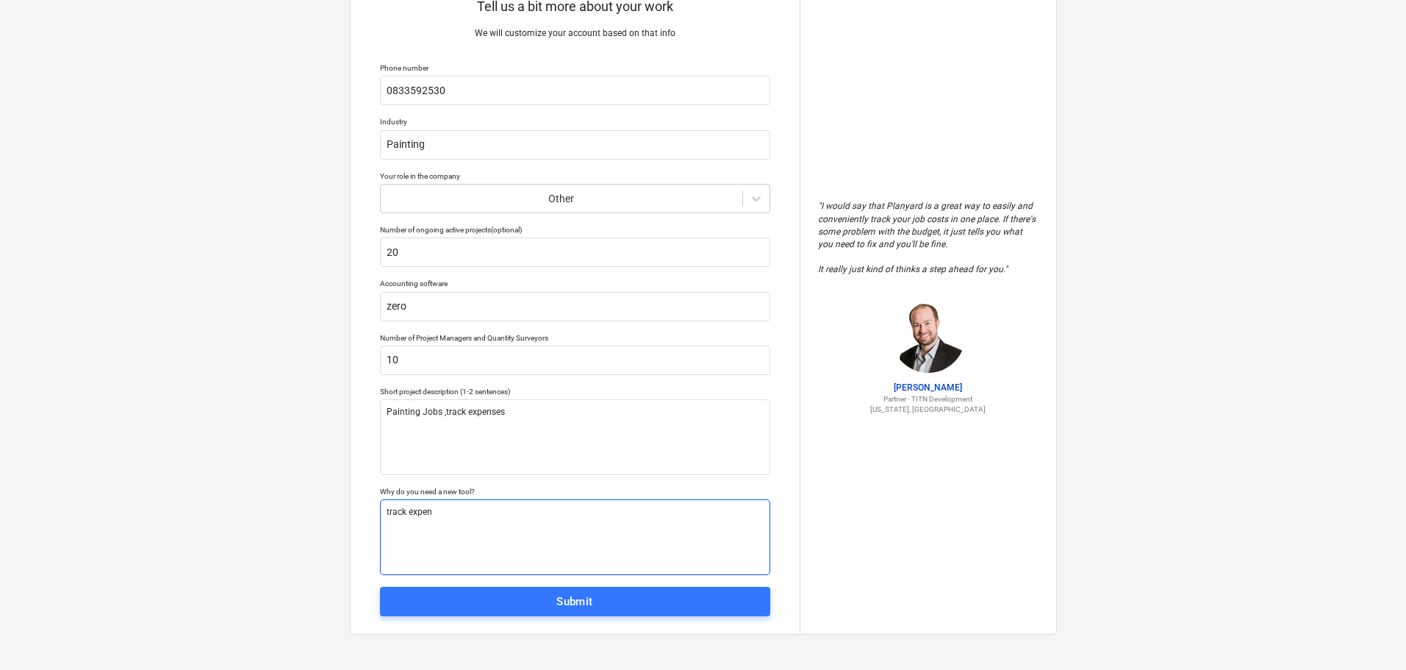
type textarea "x"
type textarea "track expens"
type textarea "x"
type textarea "track expense"
type textarea "x"
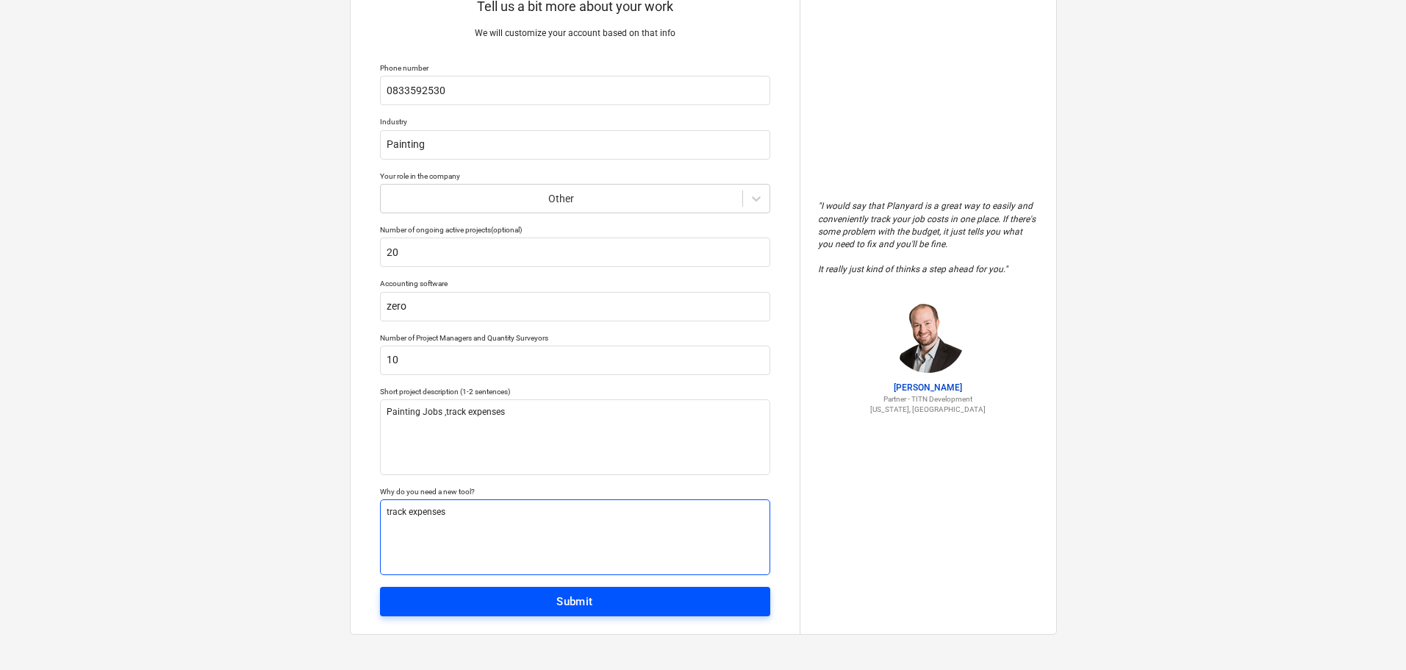
type textarea "track expenses"
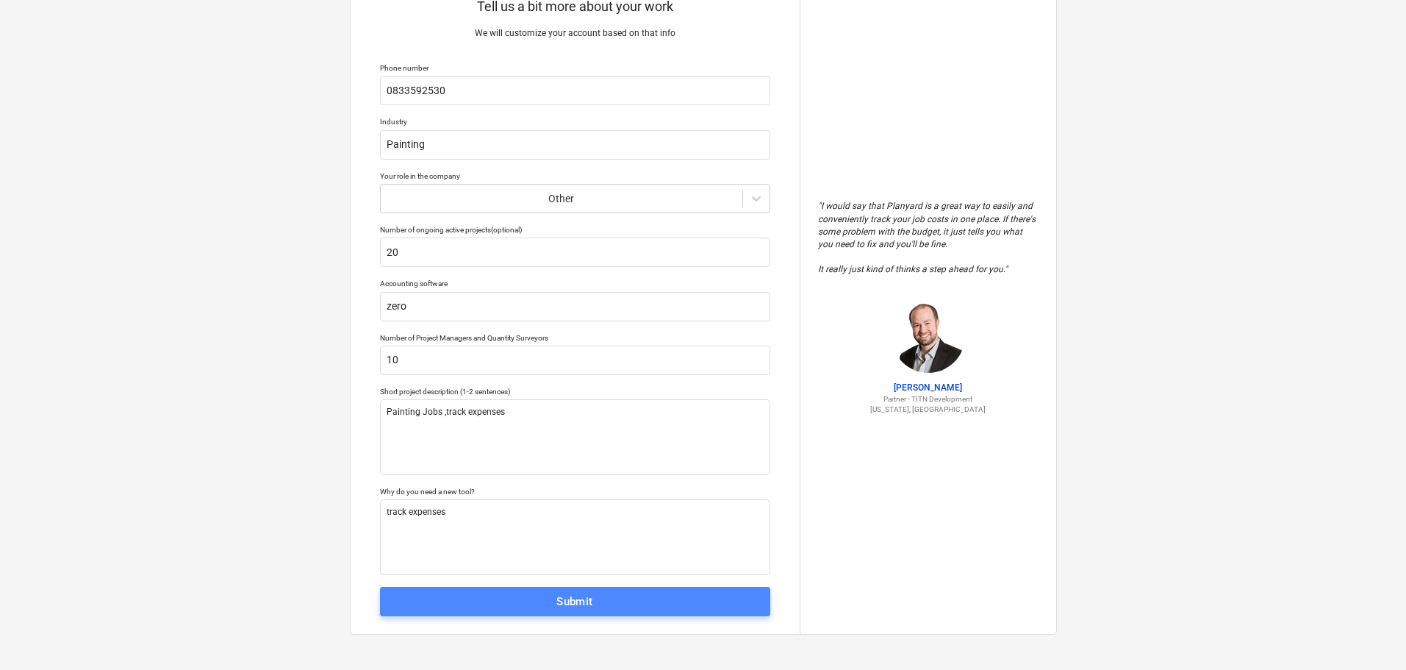
click at [590, 598] on div "Submit" at bounding box center [575, 601] width 37 height 19
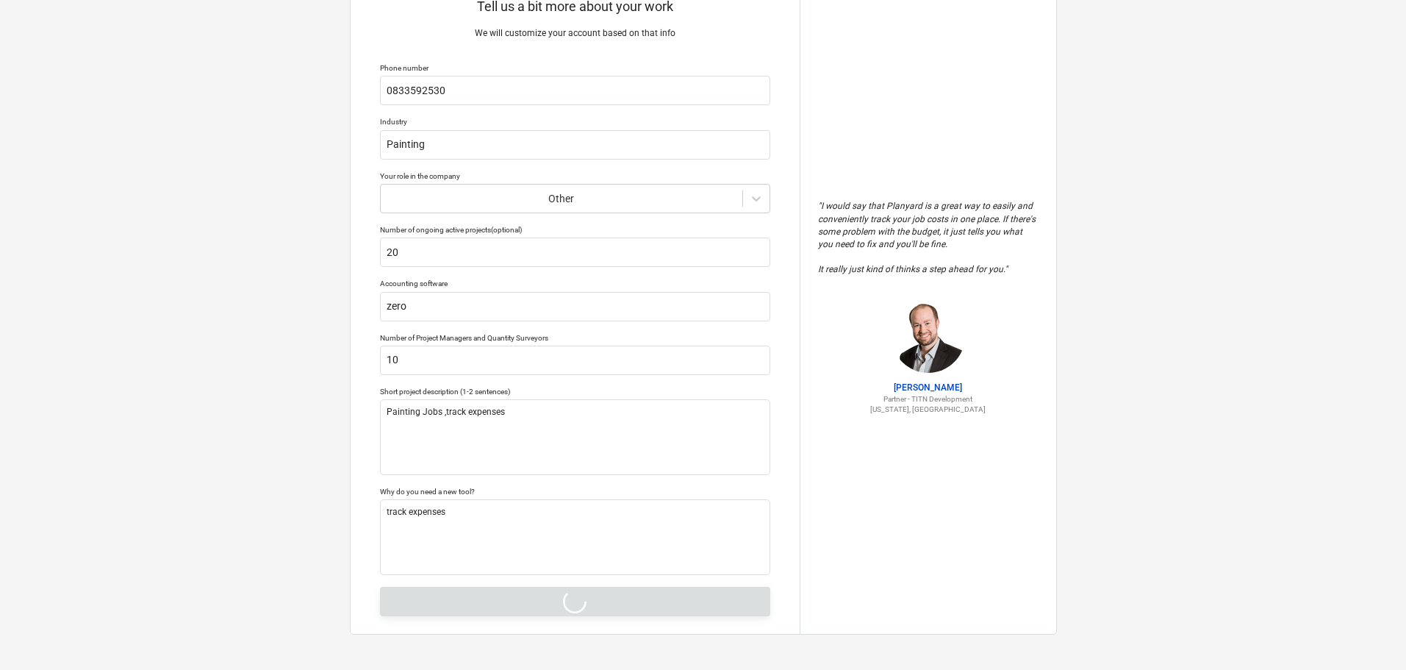
type textarea "x"
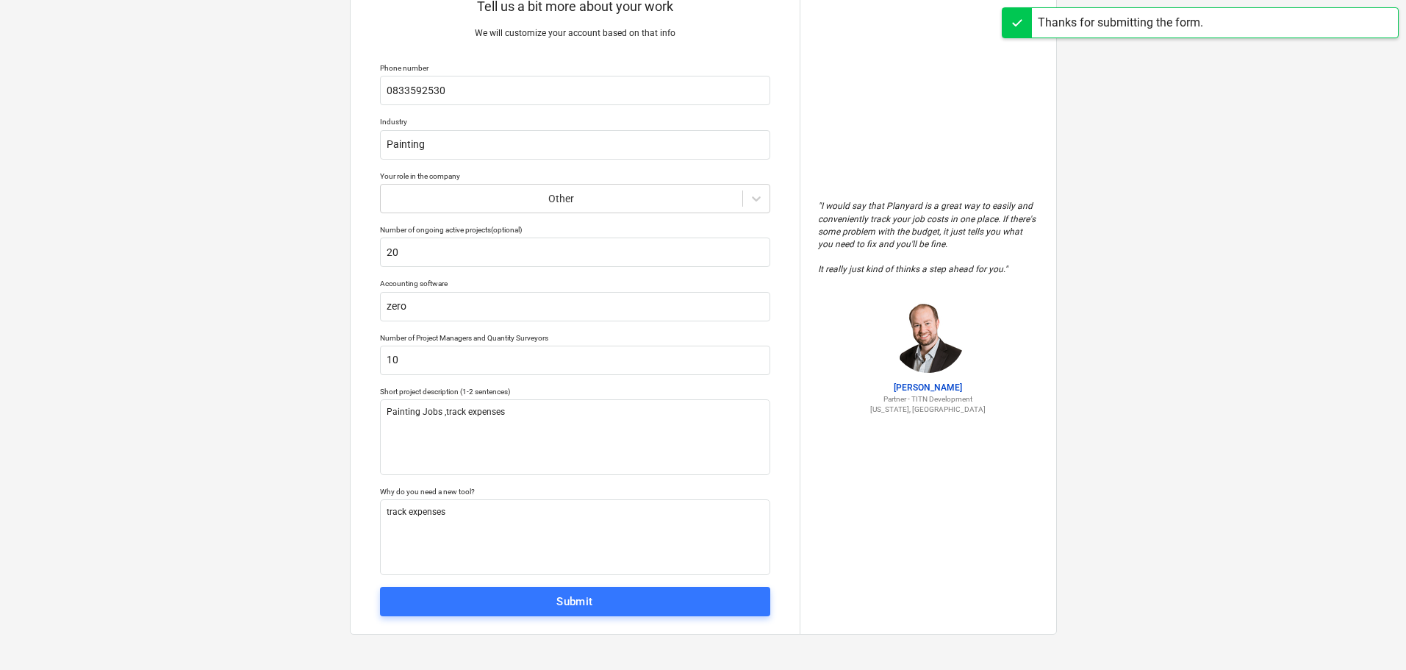
scroll to position [14, 0]
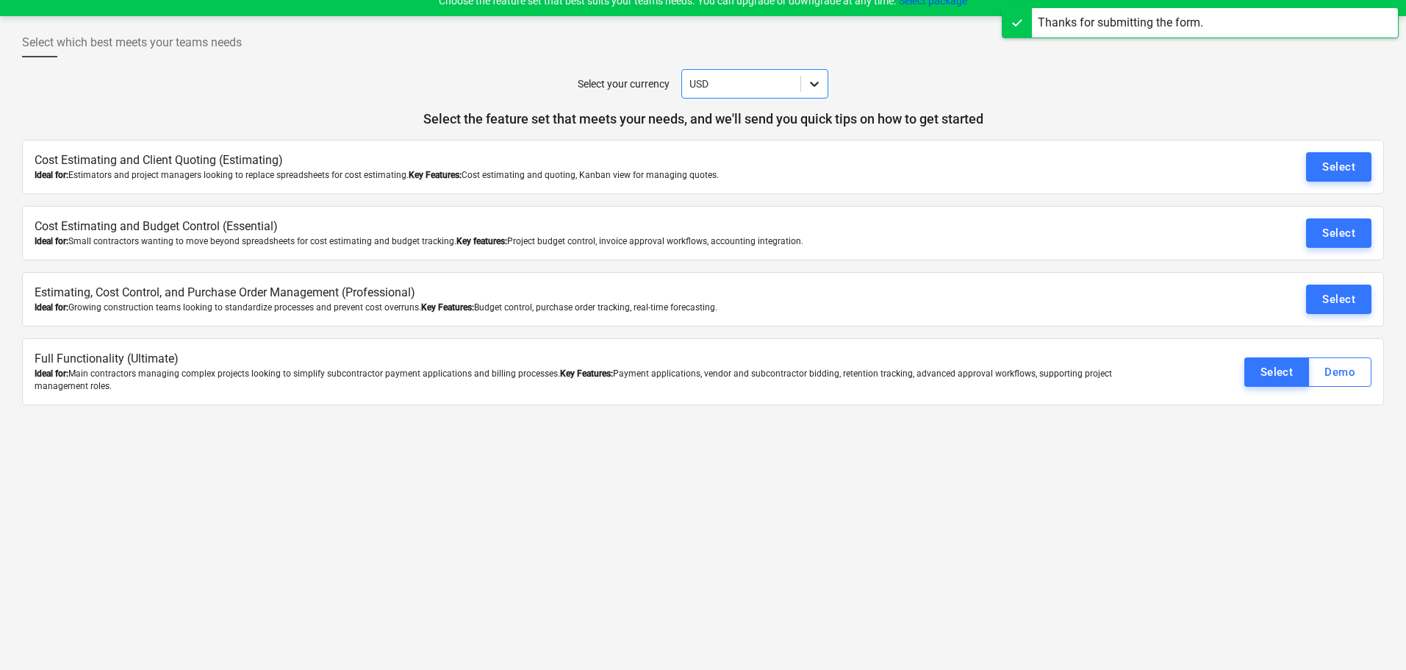
click at [824, 77] on div at bounding box center [814, 84] width 26 height 26
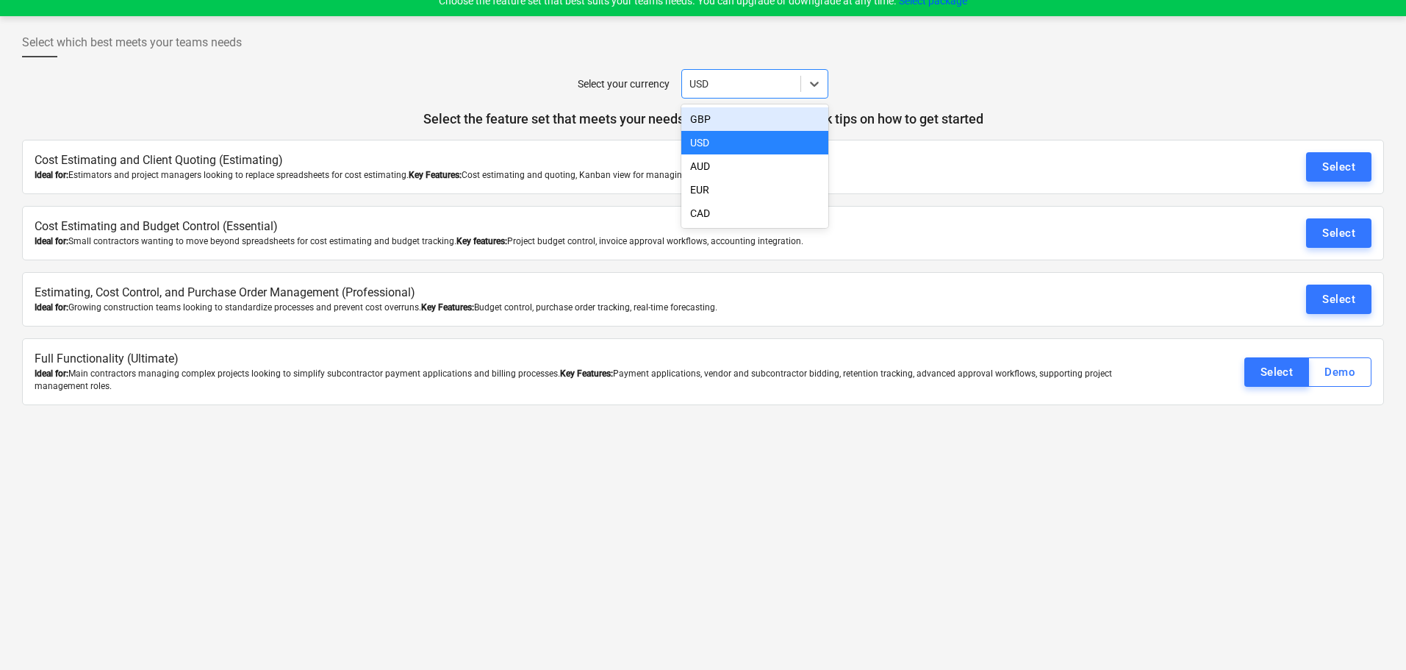
click at [753, 76] on div at bounding box center [742, 83] width 104 height 15
type input "r"
type input "s"
click at [747, 118] on div "USD" at bounding box center [755, 119] width 147 height 24
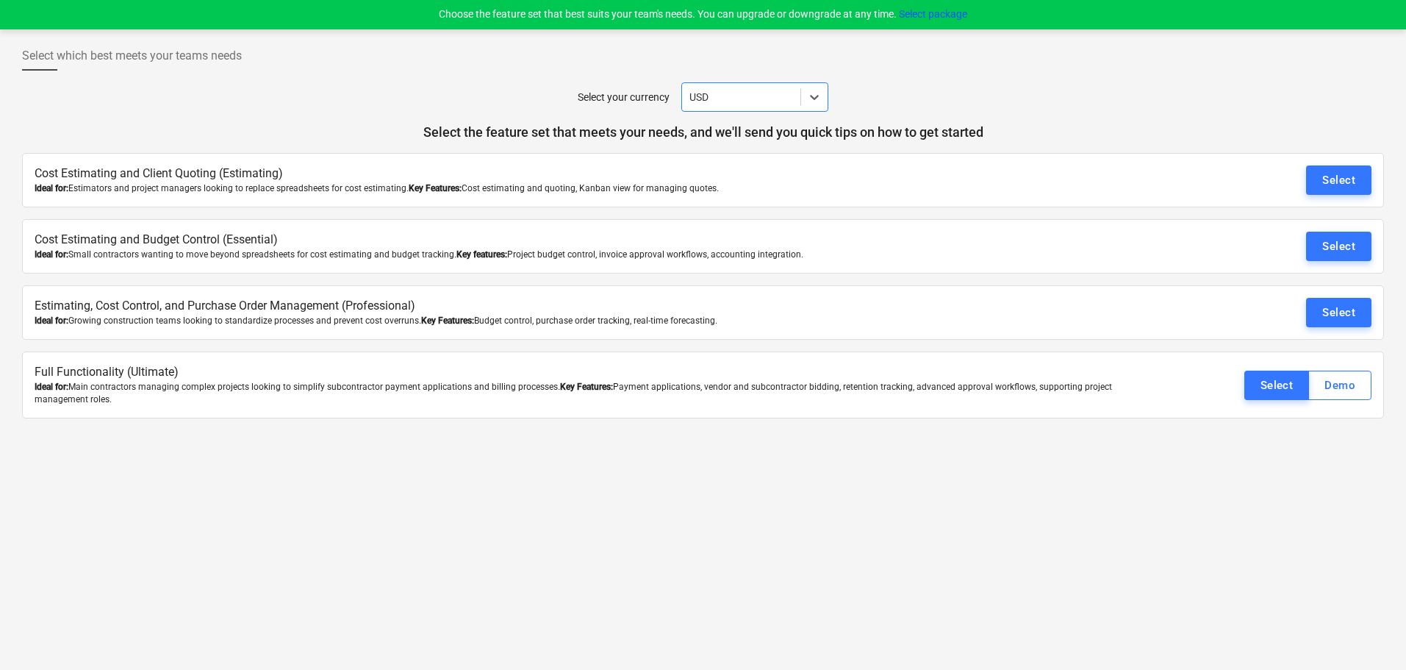
scroll to position [0, 0]
click at [1344, 248] on div "Select" at bounding box center [1339, 246] width 33 height 19
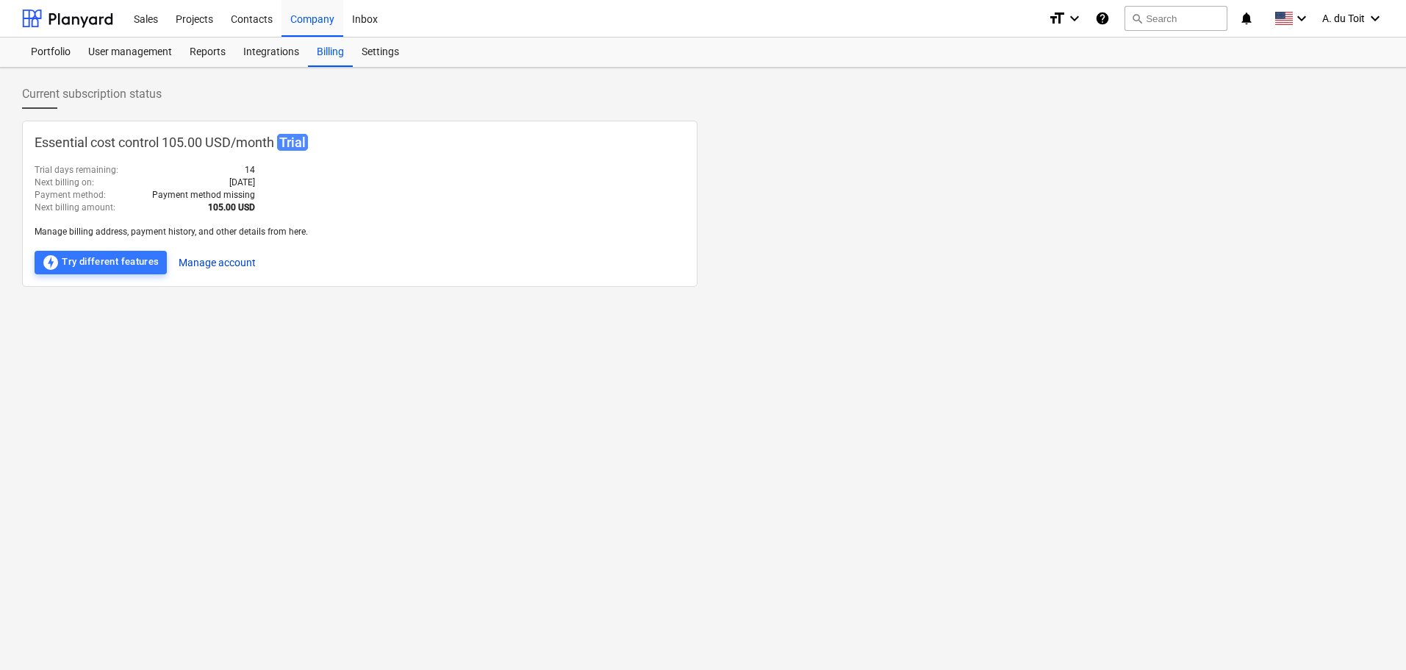
click at [223, 265] on button "Manage account" at bounding box center [217, 263] width 77 height 24
click at [216, 260] on button "Manage account" at bounding box center [217, 263] width 77 height 24
click at [117, 260] on div "offline_bolt Try different features" at bounding box center [101, 263] width 118 height 18
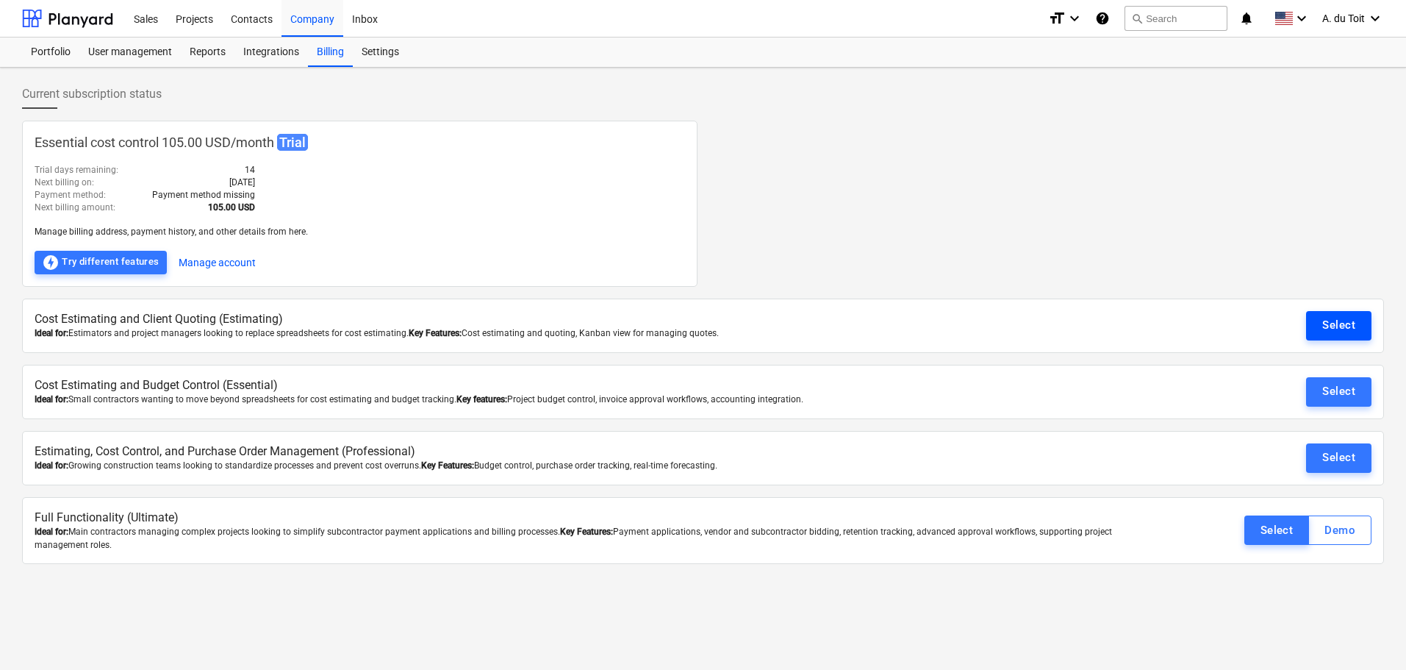
click at [1332, 326] on div "Select" at bounding box center [1339, 324] width 33 height 19
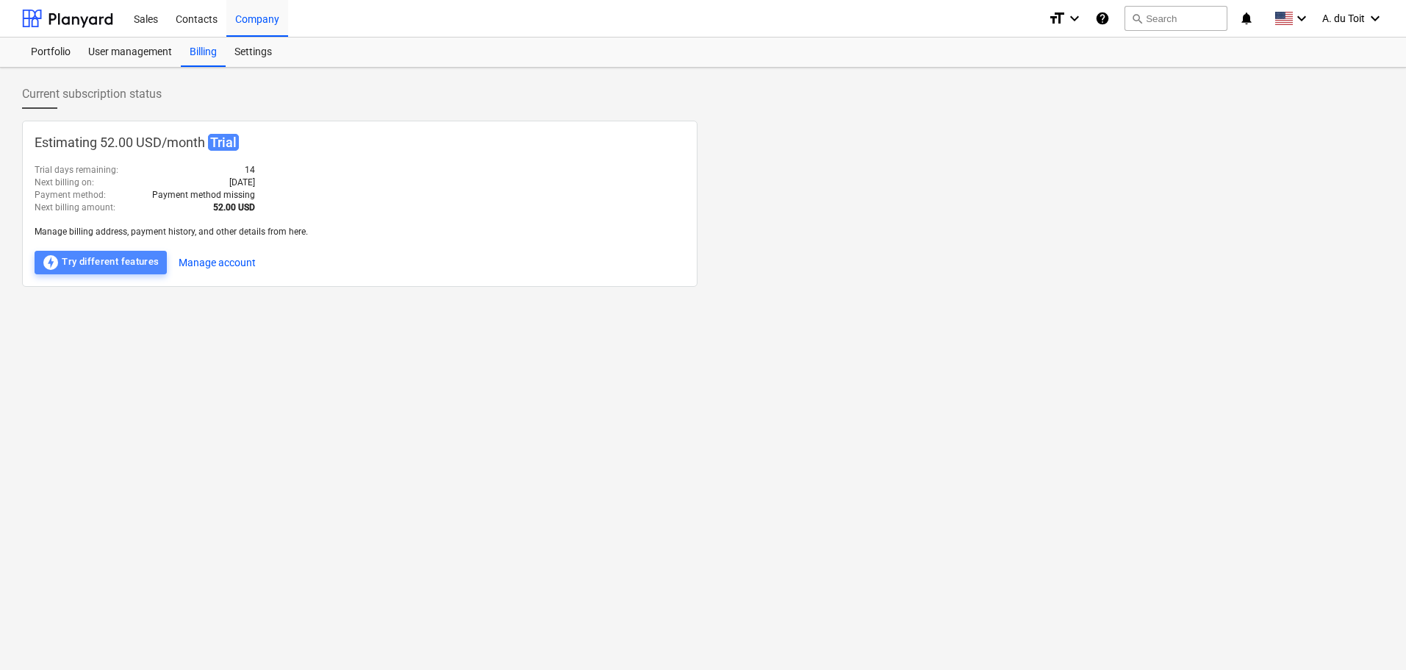
click at [113, 260] on div "offline_bolt Try different features" at bounding box center [101, 263] width 118 height 18
click at [237, 268] on button "Manage account" at bounding box center [217, 263] width 77 height 24
click at [137, 50] on div "User management" at bounding box center [129, 51] width 101 height 29
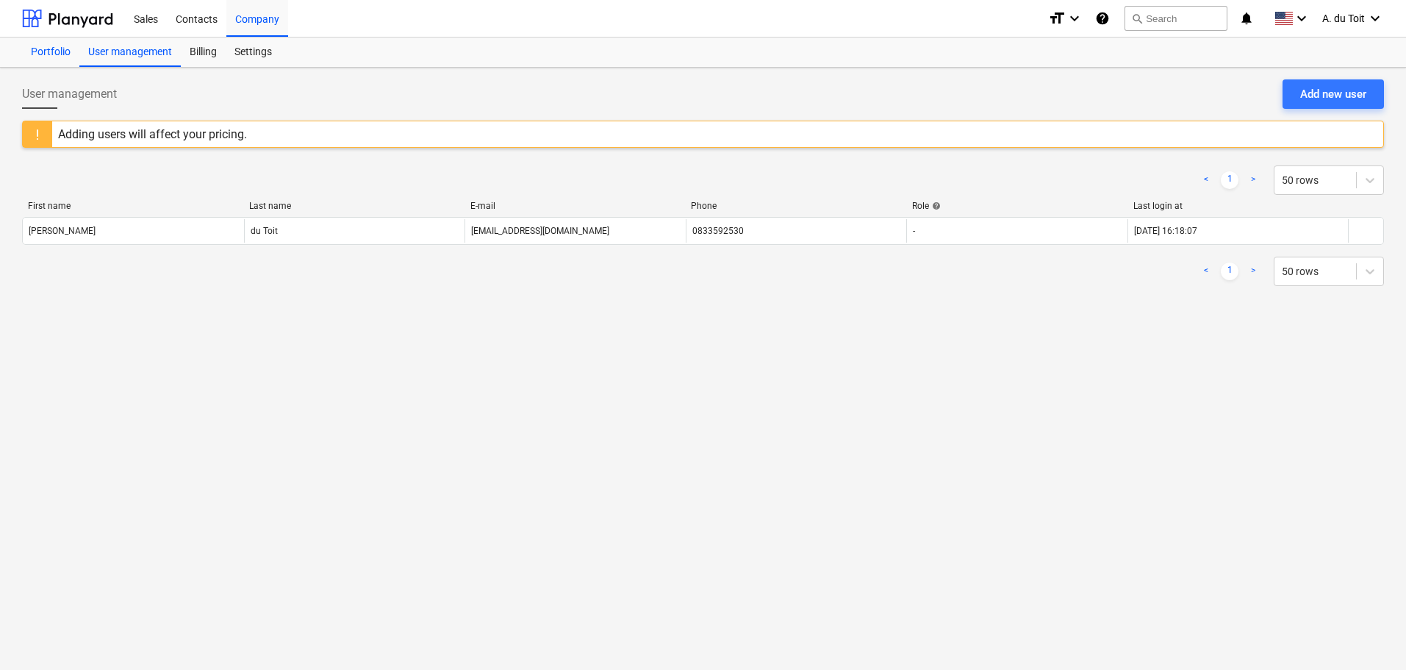
click at [42, 49] on div "Portfolio" at bounding box center [50, 51] width 57 height 29
click at [206, 50] on div "Billing" at bounding box center [203, 51] width 45 height 29
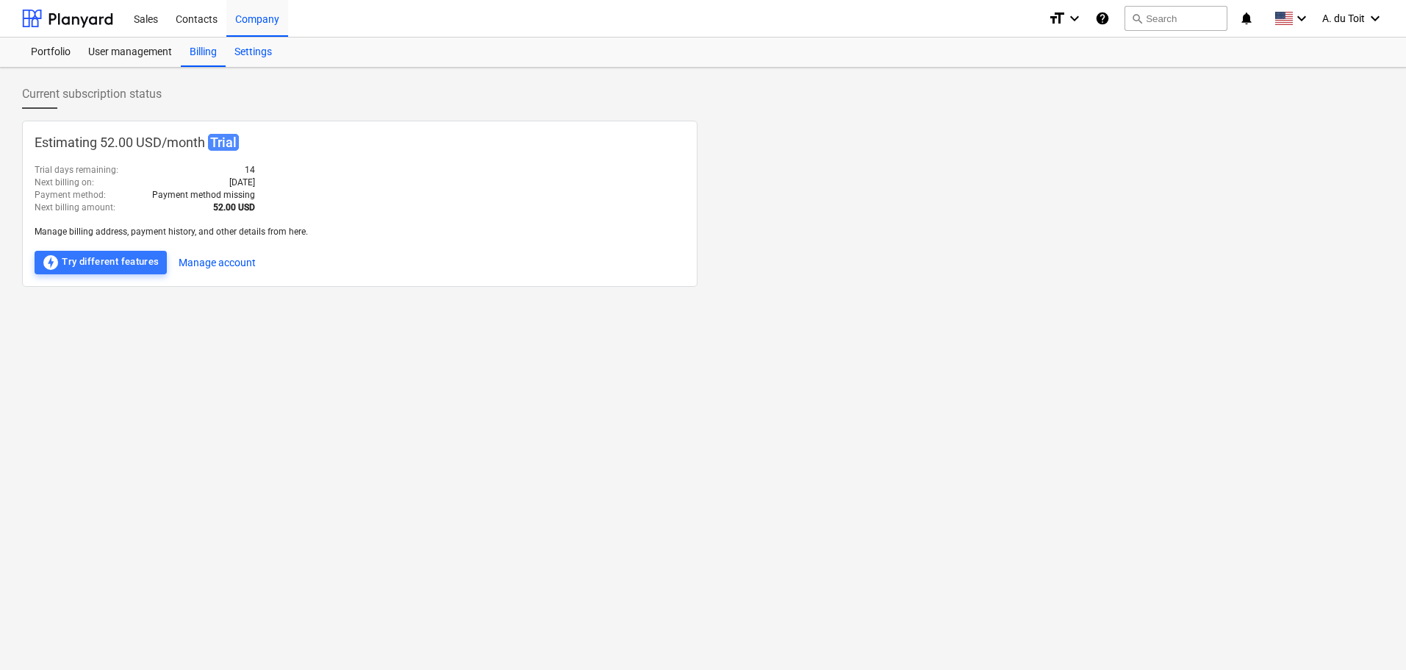
click at [266, 49] on div "Settings" at bounding box center [253, 51] width 55 height 29
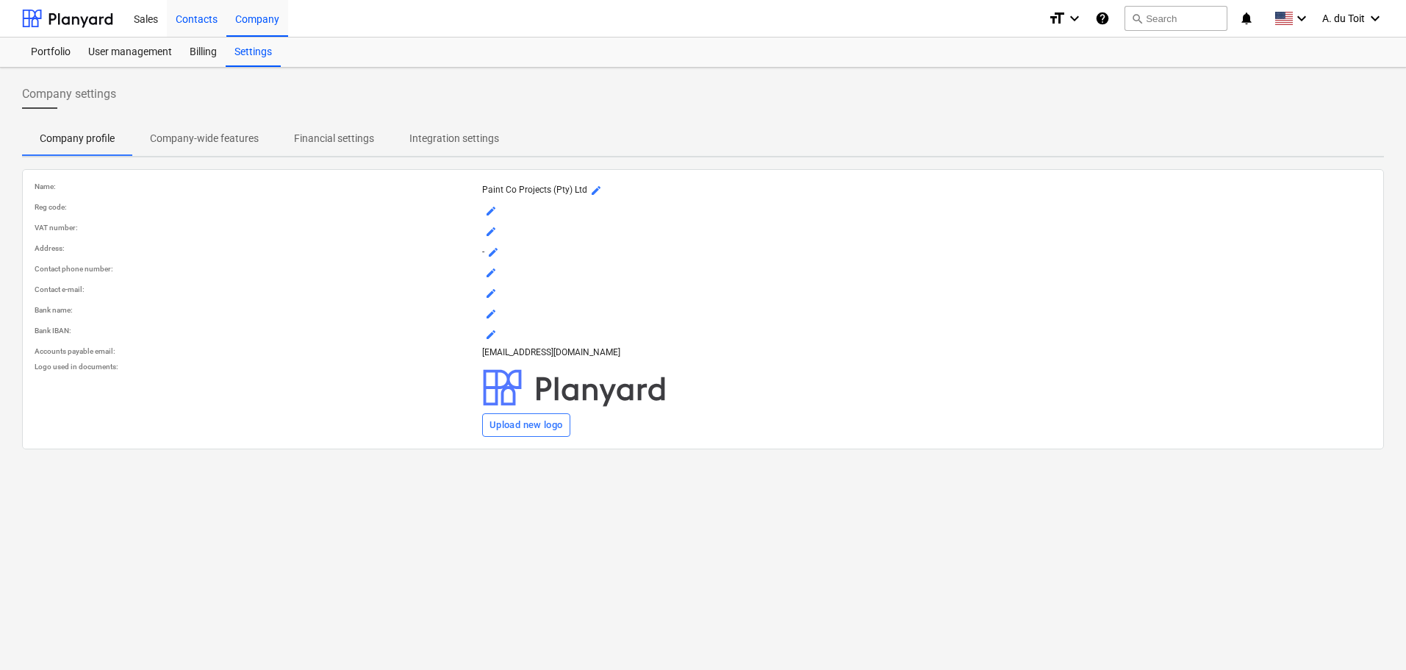
click at [206, 16] on div "Contacts" at bounding box center [197, 17] width 60 height 37
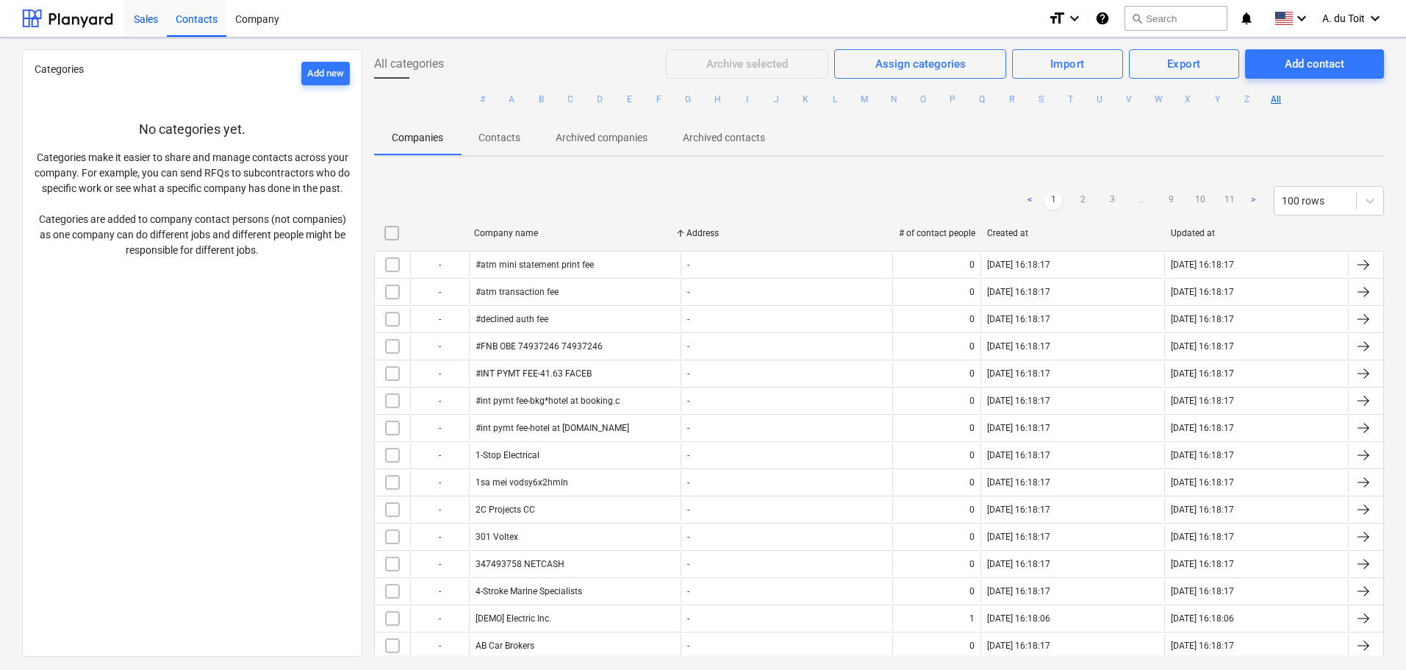
click at [150, 15] on div "Sales" at bounding box center [146, 17] width 42 height 37
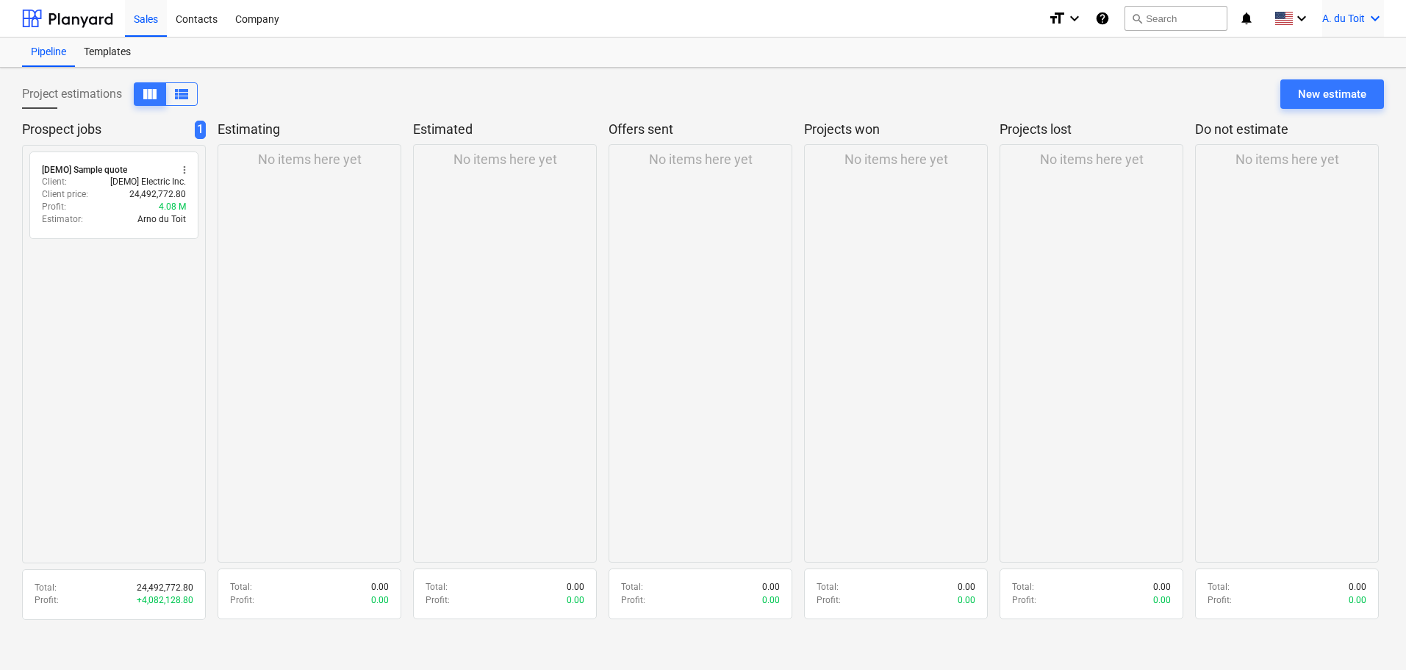
click at [1381, 21] on icon "keyboard_arrow_down" at bounding box center [1376, 19] width 18 height 18
click at [1298, 16] on div at bounding box center [703, 335] width 1406 height 670
click at [1301, 17] on icon "keyboard_arrow_down" at bounding box center [1302, 19] width 18 height 18
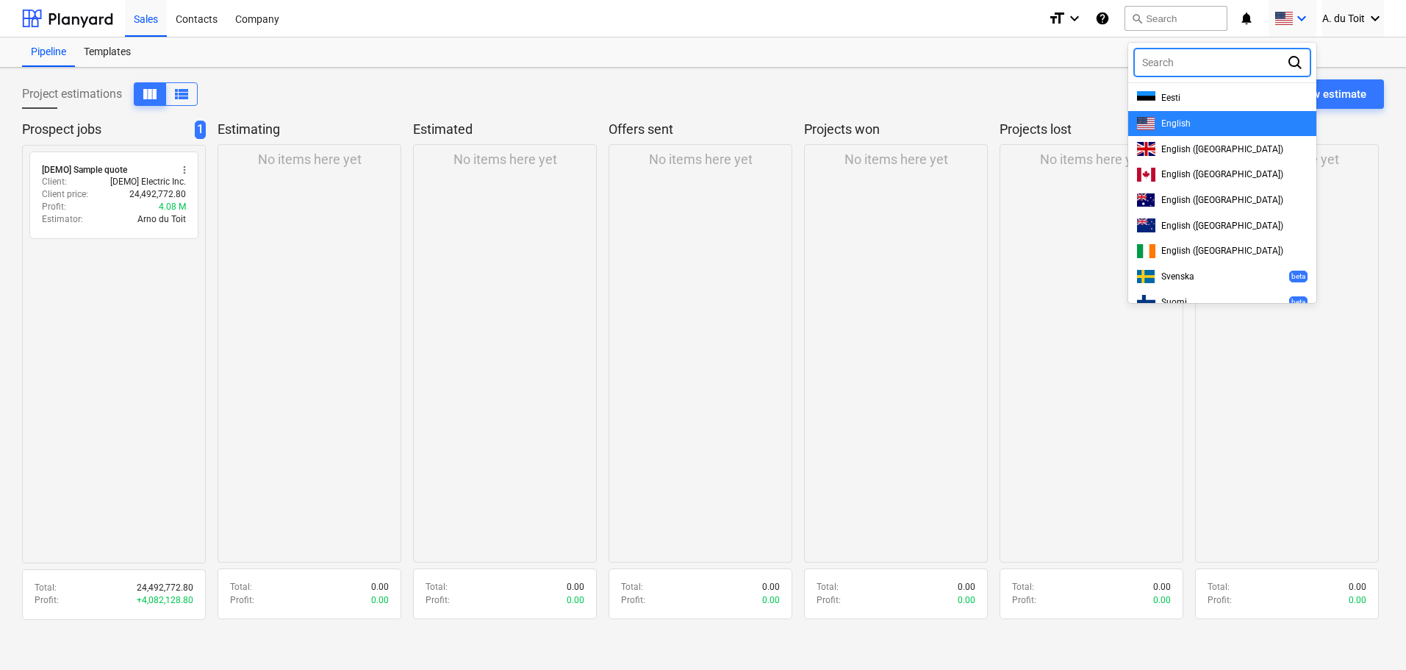
click at [1301, 17] on div at bounding box center [703, 335] width 1406 height 670
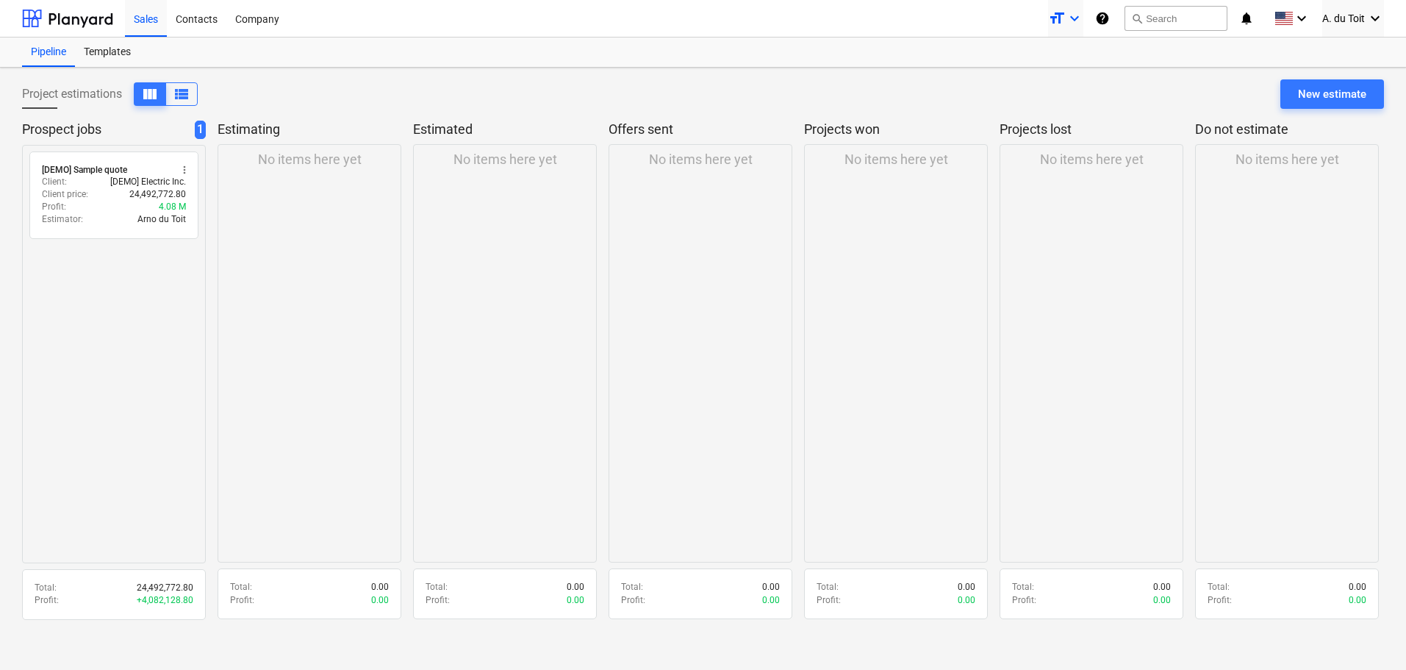
click at [1071, 18] on icon "keyboard_arrow_down" at bounding box center [1075, 19] width 18 height 18
click at [1001, 10] on div at bounding box center [703, 335] width 1406 height 670
click at [93, 15] on div at bounding box center [67, 18] width 91 height 37
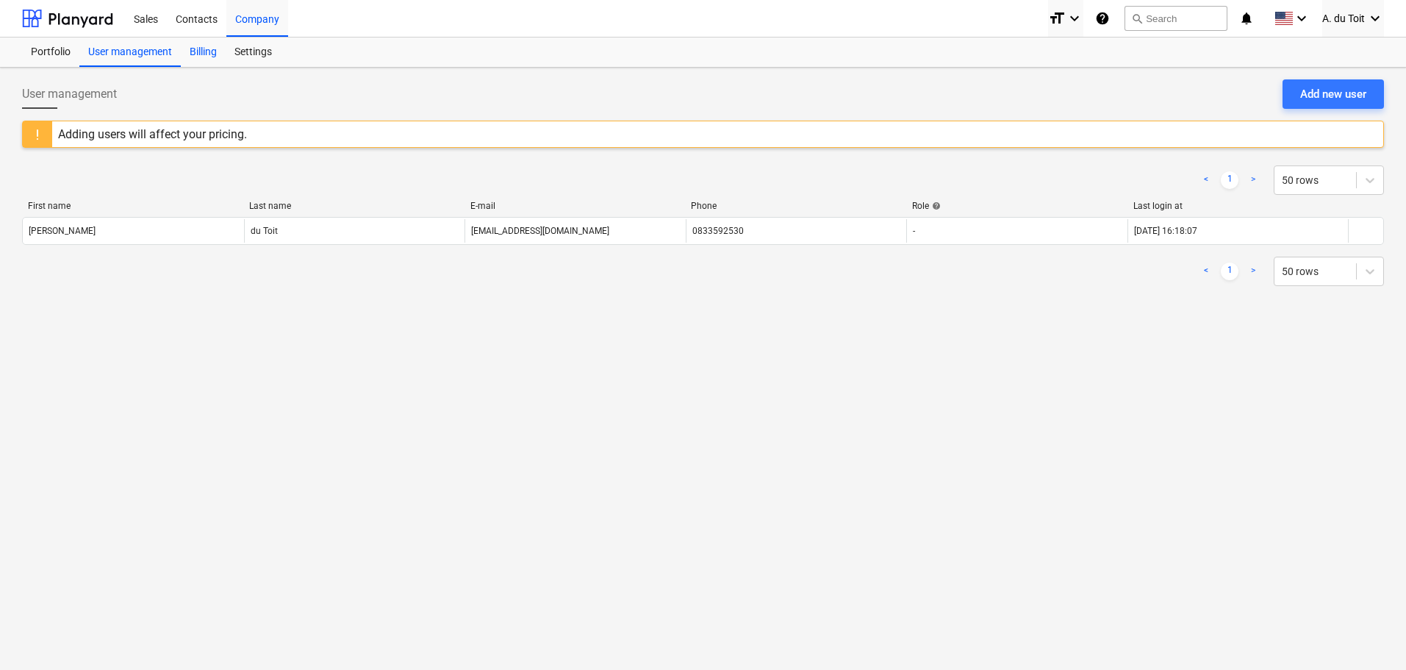
click at [210, 52] on div "Billing" at bounding box center [203, 51] width 45 height 29
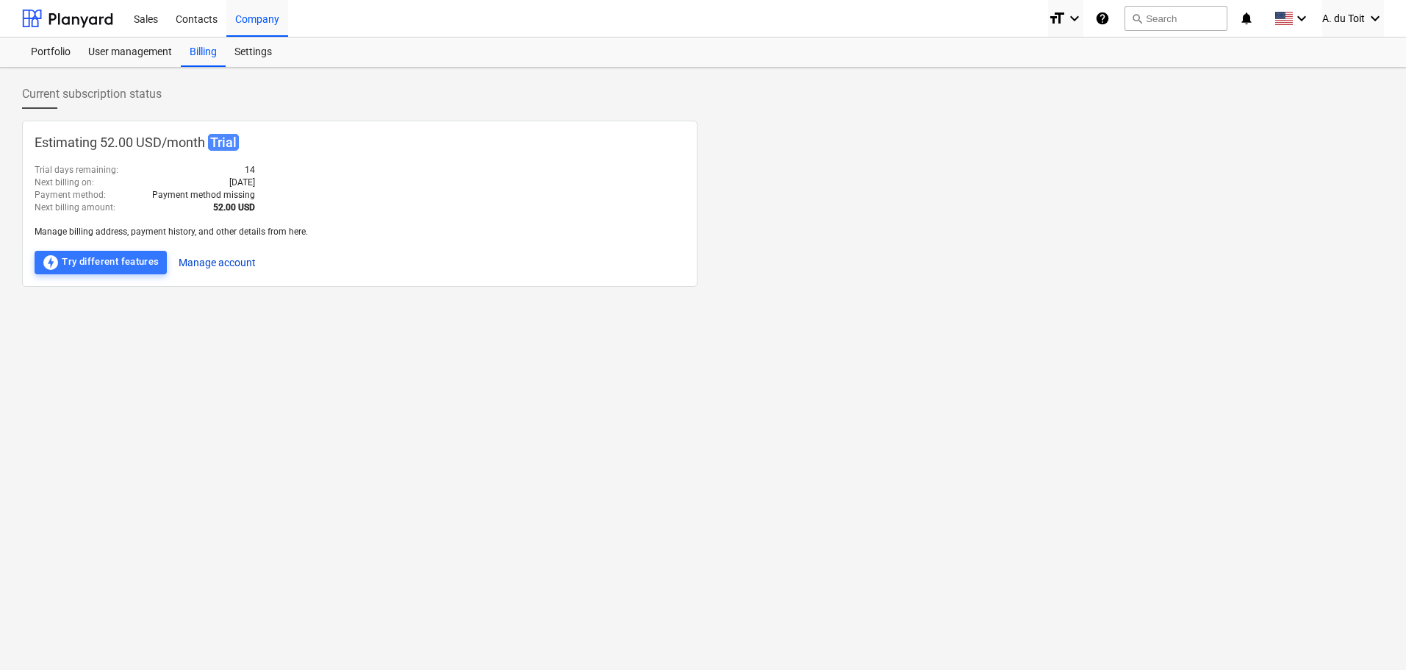
click at [217, 260] on button "Manage account" at bounding box center [217, 263] width 77 height 24
click at [107, 265] on div "offline_bolt Try different features" at bounding box center [101, 263] width 118 height 18
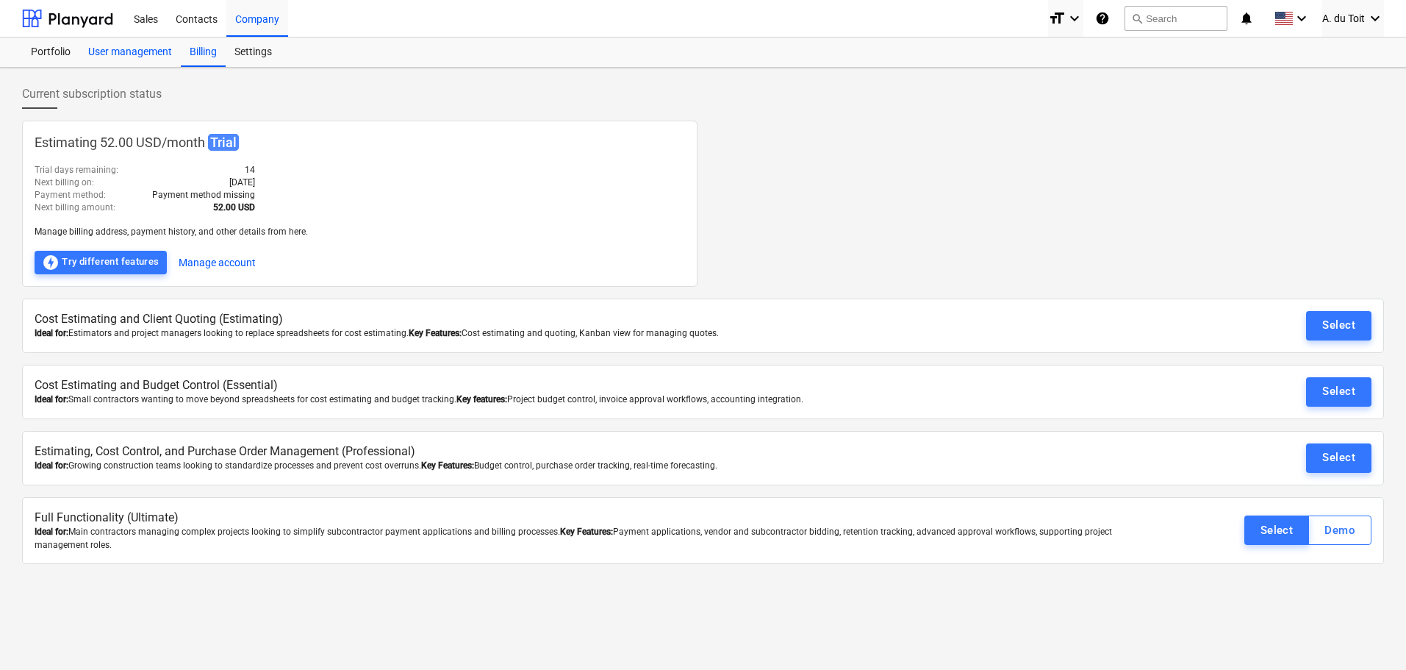
click at [136, 46] on div "User management" at bounding box center [129, 51] width 101 height 29
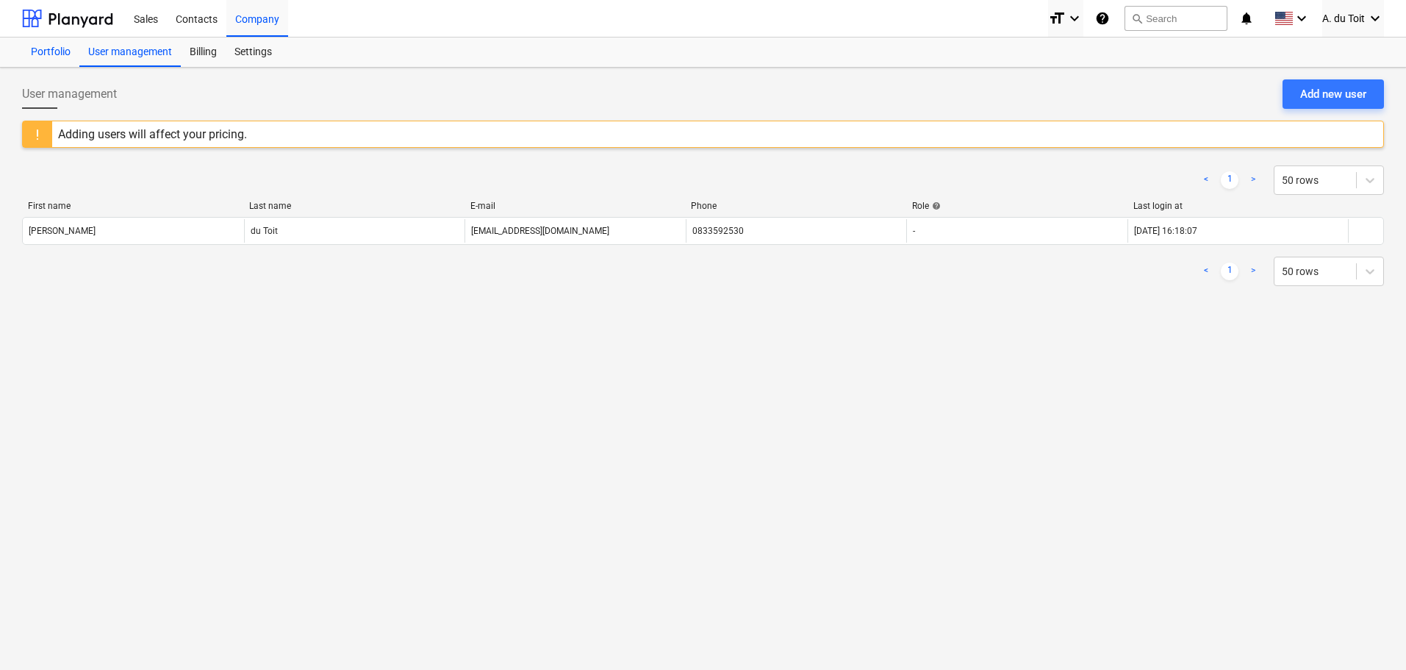
click at [57, 43] on div "Portfolio" at bounding box center [50, 51] width 57 height 29
click at [1072, 17] on icon "keyboard_arrow_down" at bounding box center [1075, 19] width 18 height 18
click at [984, 15] on div at bounding box center [703, 335] width 1406 height 670
click at [196, 15] on div "Contacts" at bounding box center [197, 17] width 60 height 37
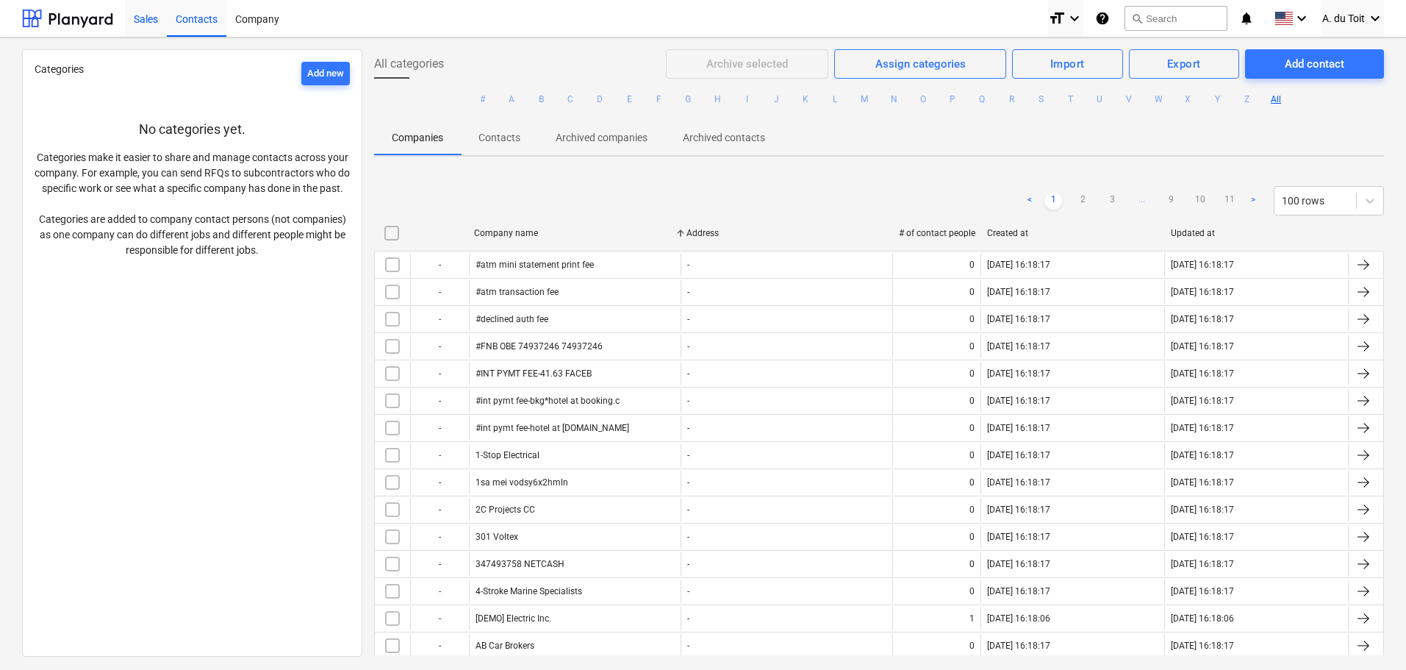
click at [139, 13] on div "Sales" at bounding box center [146, 17] width 42 height 37
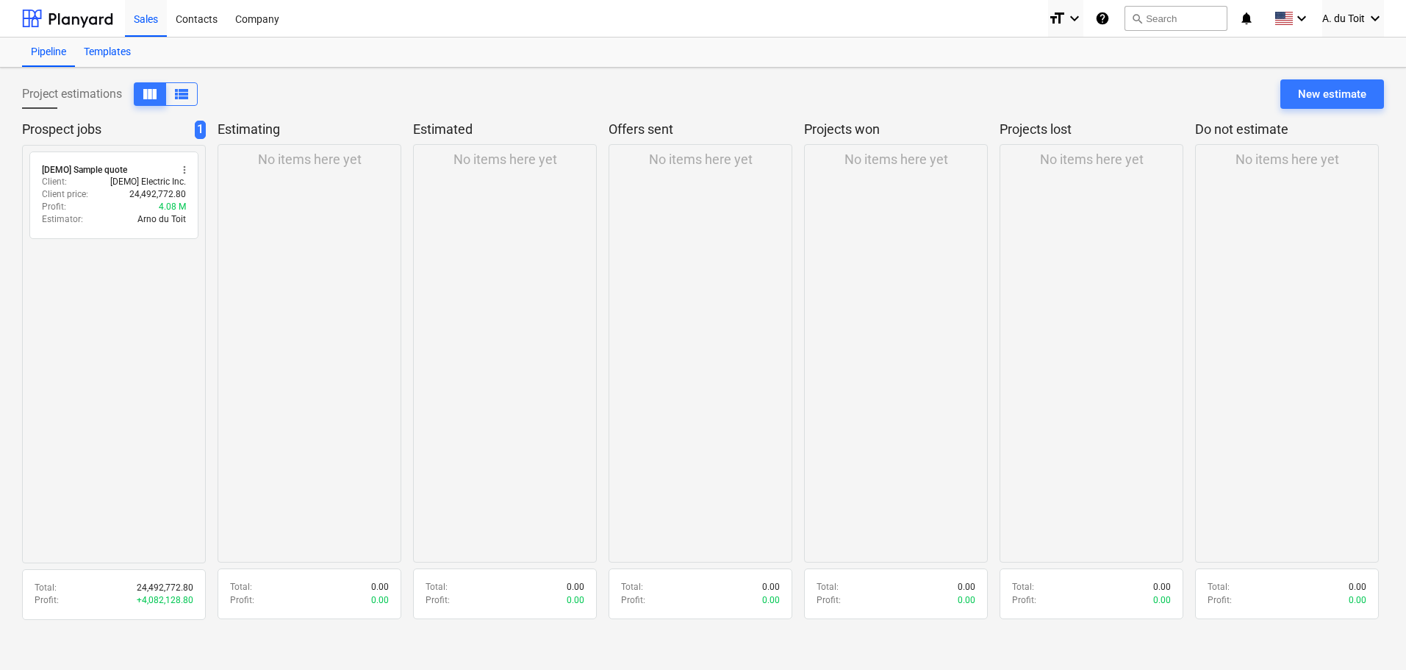
click at [110, 53] on div "Templates" at bounding box center [107, 51] width 65 height 29
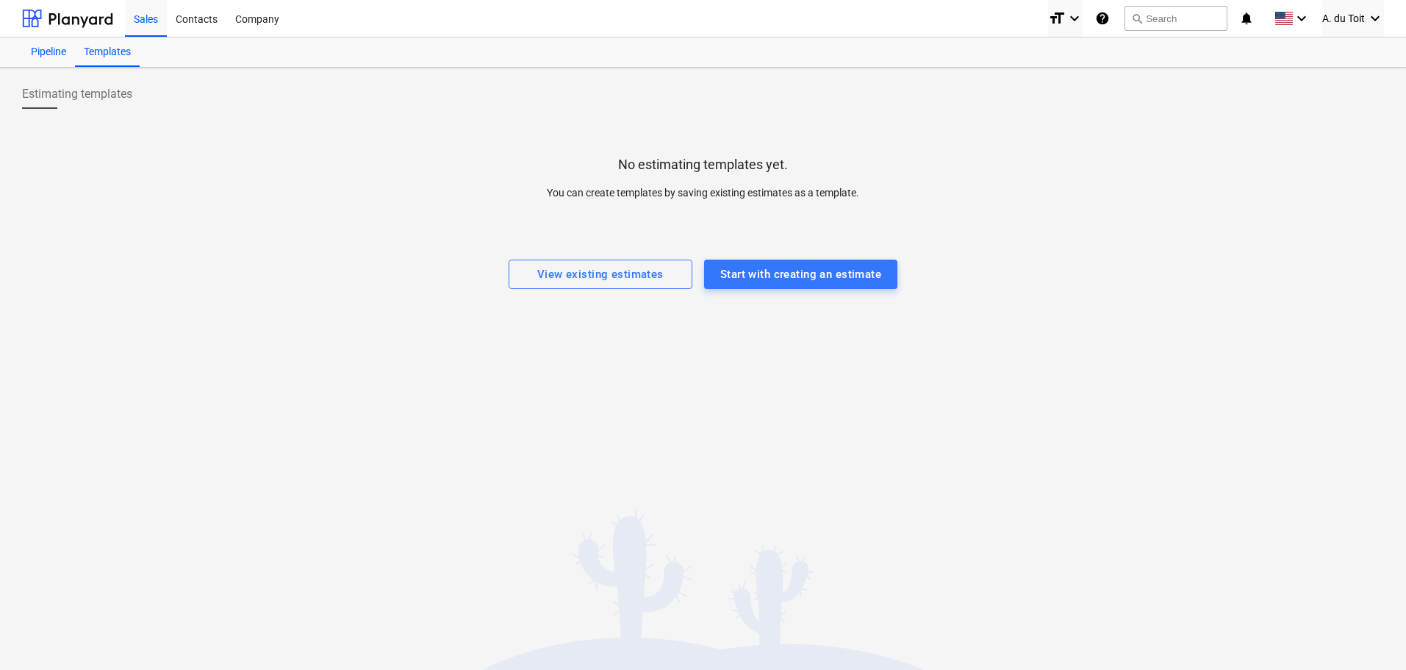
click at [54, 49] on div "Pipeline" at bounding box center [48, 51] width 53 height 29
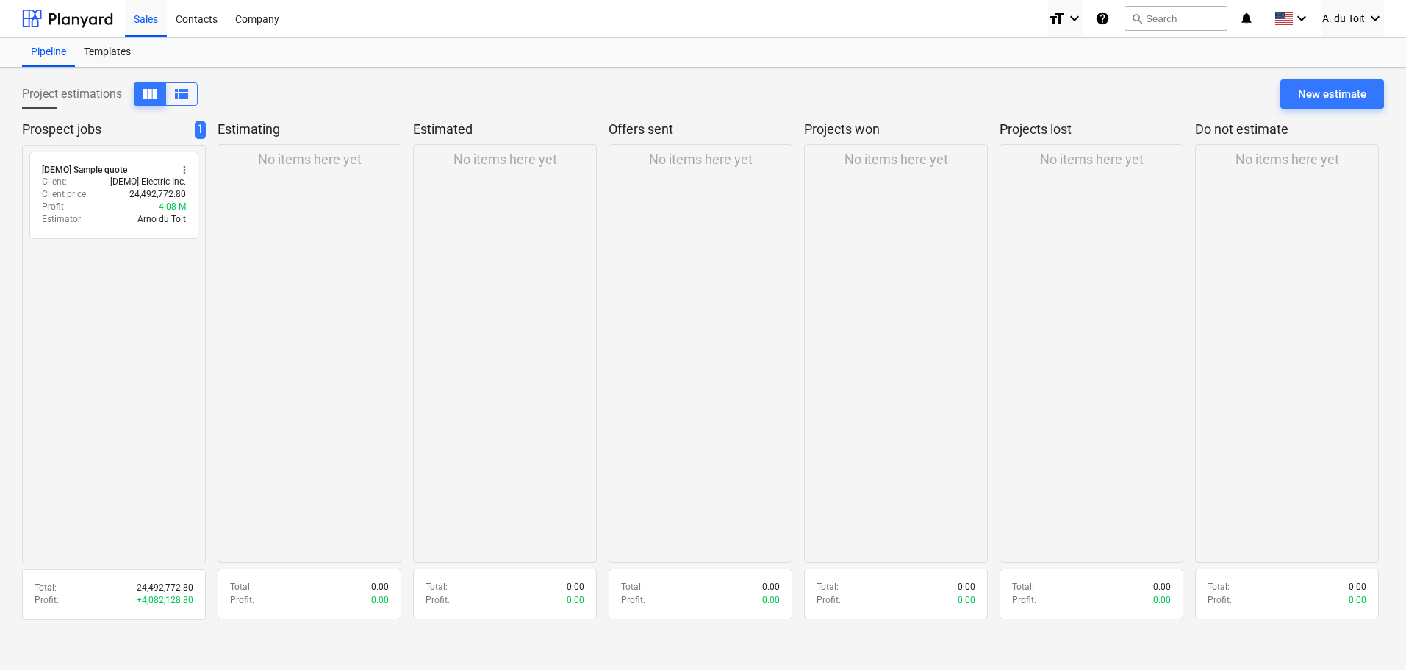
click at [295, 180] on div "No items here yet" at bounding box center [310, 353] width 184 height 418
click at [280, 162] on p "No items here yet" at bounding box center [310, 160] width 104 height 18
click at [178, 94] on span "view_list" at bounding box center [182, 94] width 18 height 18
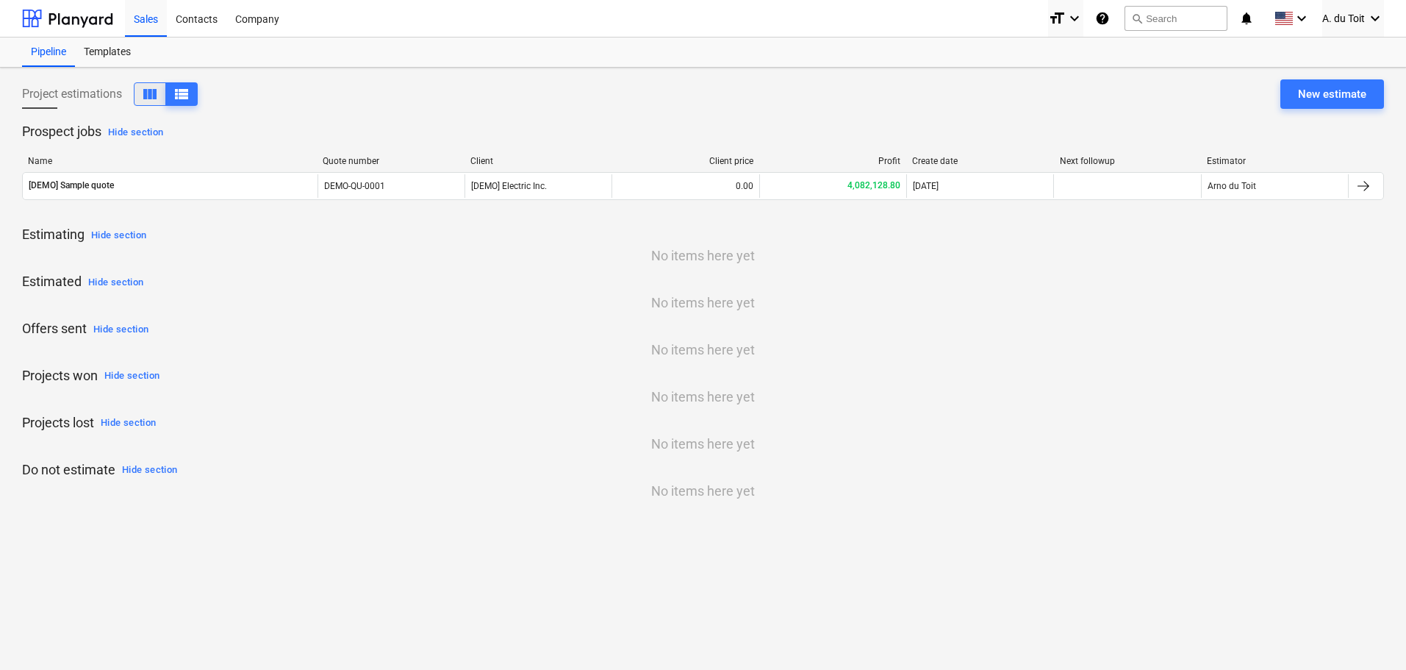
click at [147, 95] on span "view_column" at bounding box center [150, 94] width 18 height 18
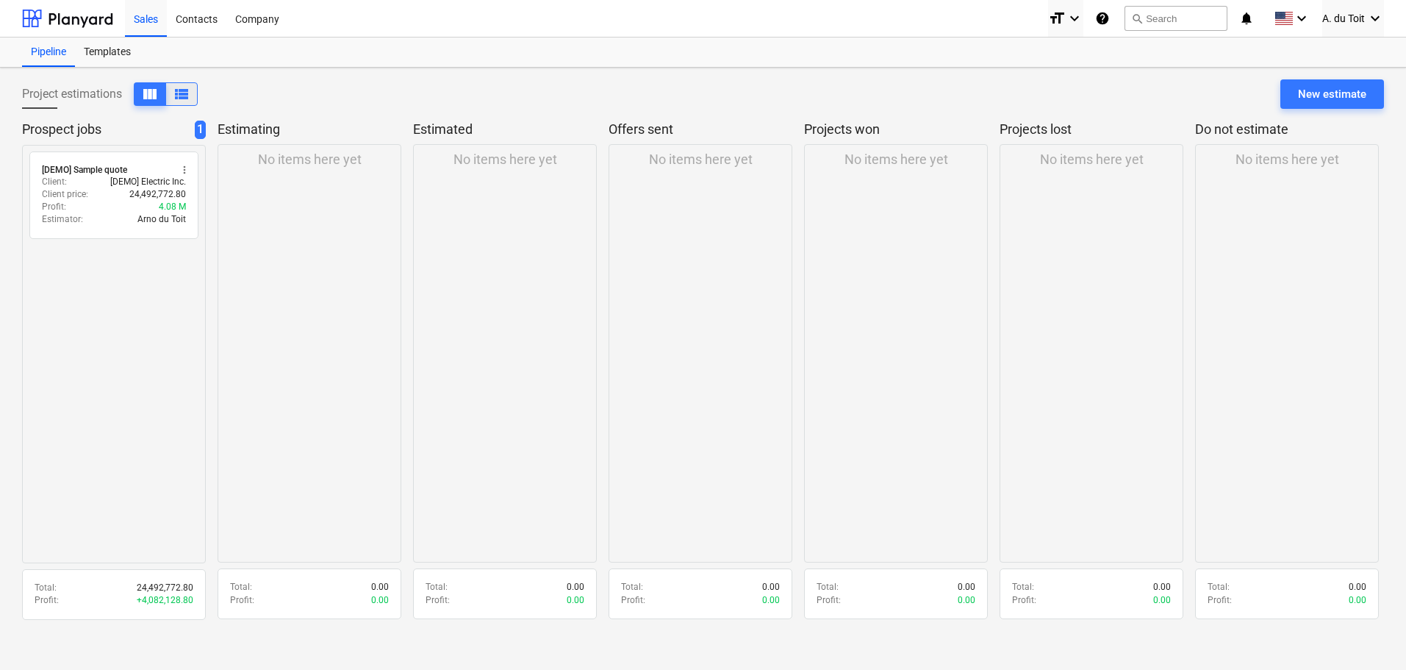
click at [176, 95] on span "view_list" at bounding box center [182, 94] width 18 height 18
